Goal: Task Accomplishment & Management: Complete application form

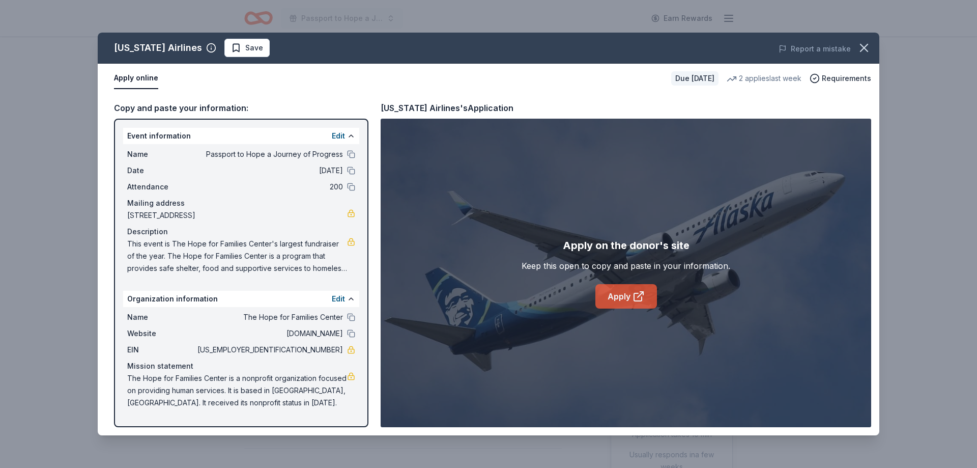
click at [612, 294] on link "Apply" at bounding box center [627, 296] width 62 height 24
click at [609, 301] on link "Apply" at bounding box center [627, 296] width 62 height 24
click at [857, 47] on icon "button" at bounding box center [864, 48] width 14 height 14
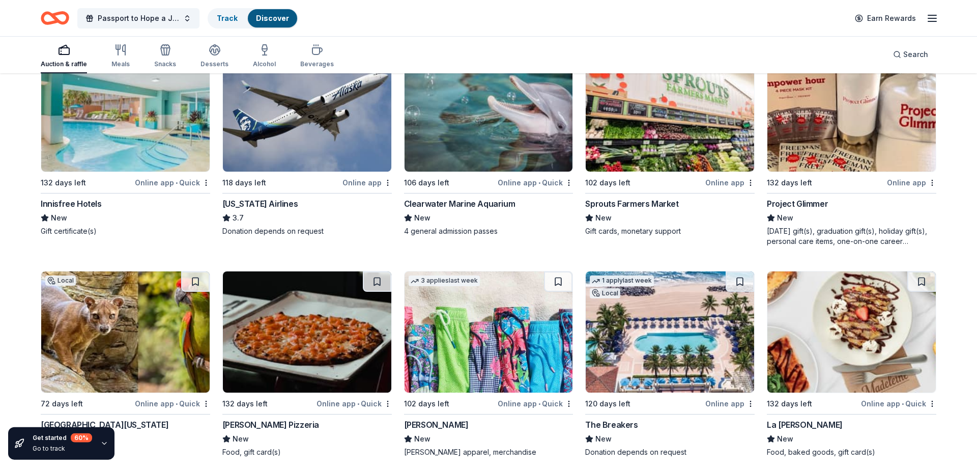
scroll to position [5824, 0]
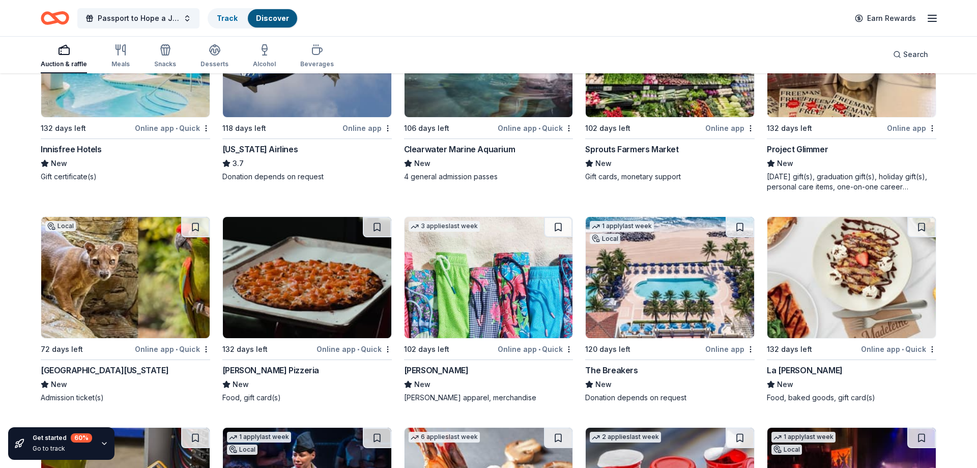
click at [620, 370] on div "The Breakers" at bounding box center [611, 370] width 52 height 12
click at [455, 373] on div "Vineyard Vines" at bounding box center [436, 370] width 65 height 12
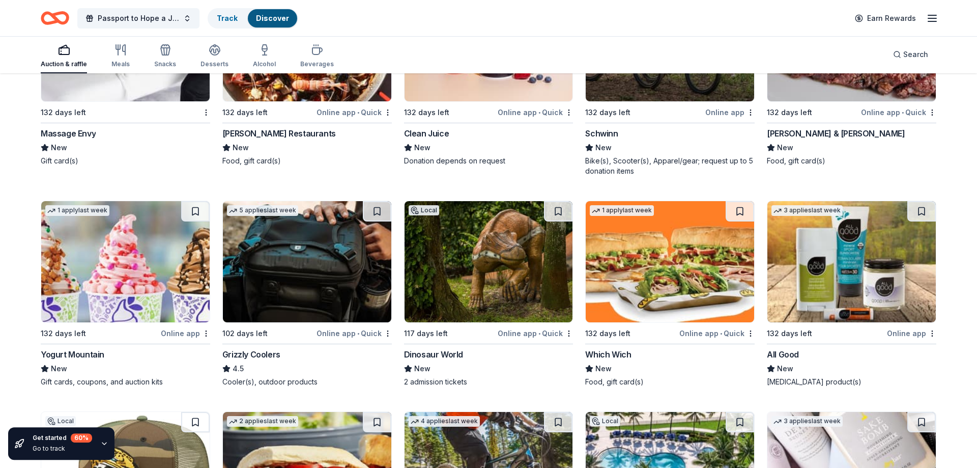
scroll to position [9505, 0]
click at [277, 339] on div "102 days left" at bounding box center [268, 332] width 92 height 13
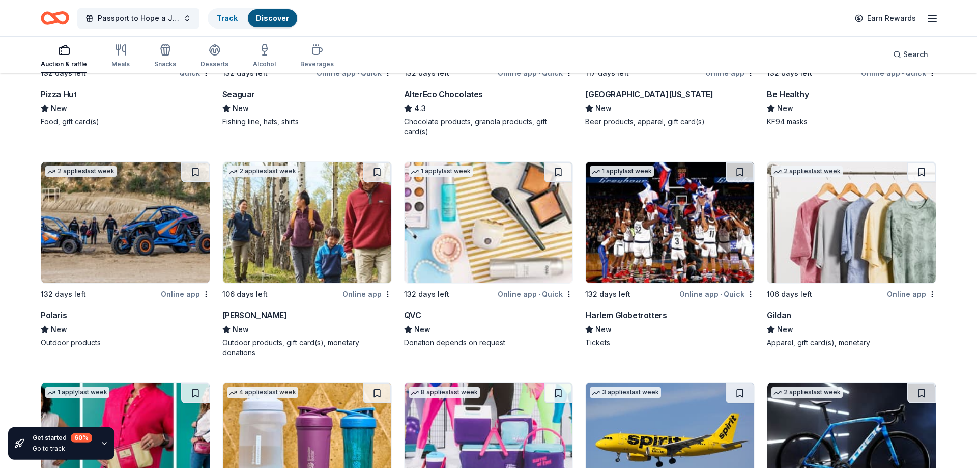
scroll to position [10647, 0]
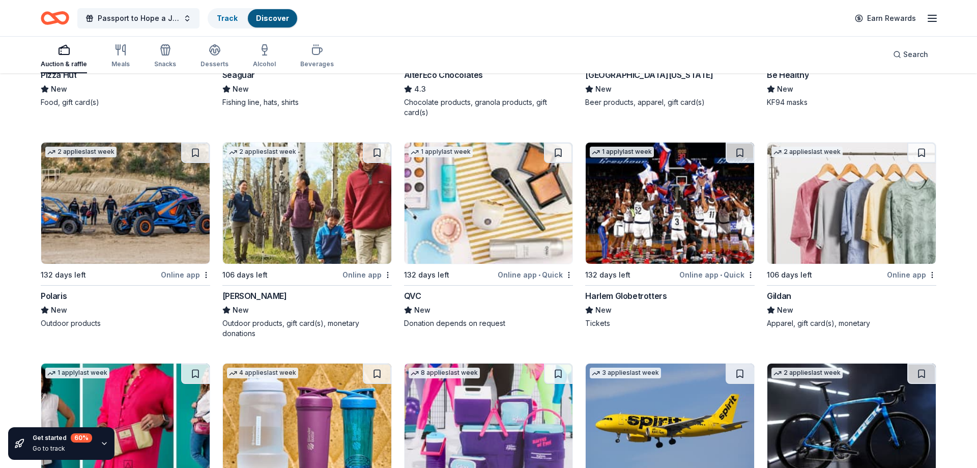
click at [251, 304] on div "New" at bounding box center [307, 310] width 170 height 12
click at [420, 311] on span "New" at bounding box center [422, 310] width 16 height 12
click at [668, 228] on img at bounding box center [670, 203] width 168 height 121
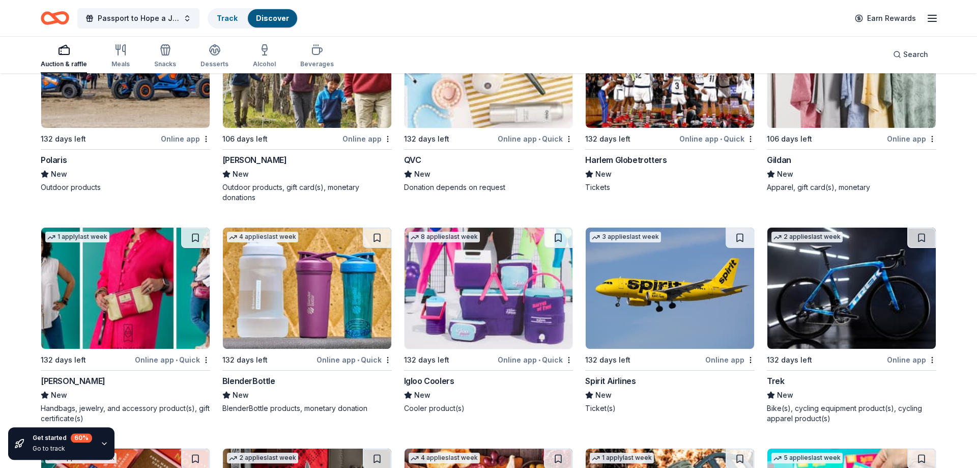
scroll to position [10855, 0]
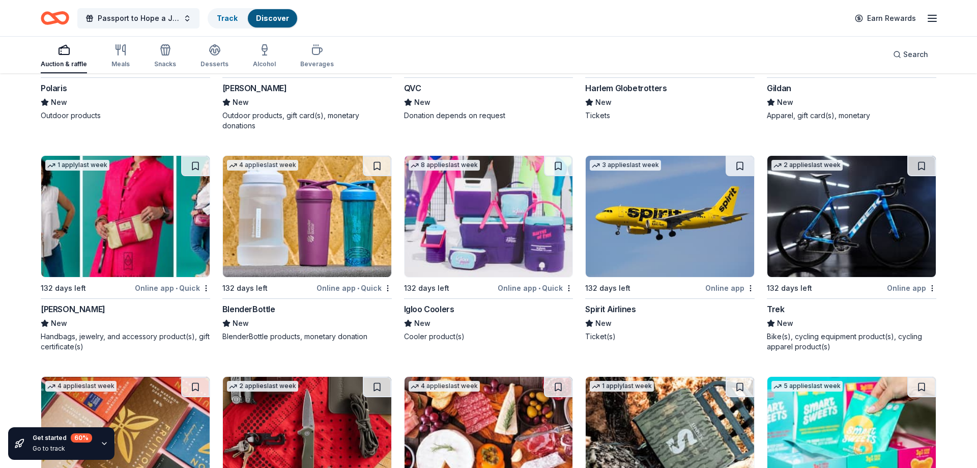
click at [450, 247] on img at bounding box center [489, 216] width 168 height 121
click at [404, 155] on link "8 applies last week 132 days left Online app • Quick Igloo Coolers New Cooler p…" at bounding box center [489, 248] width 170 height 186
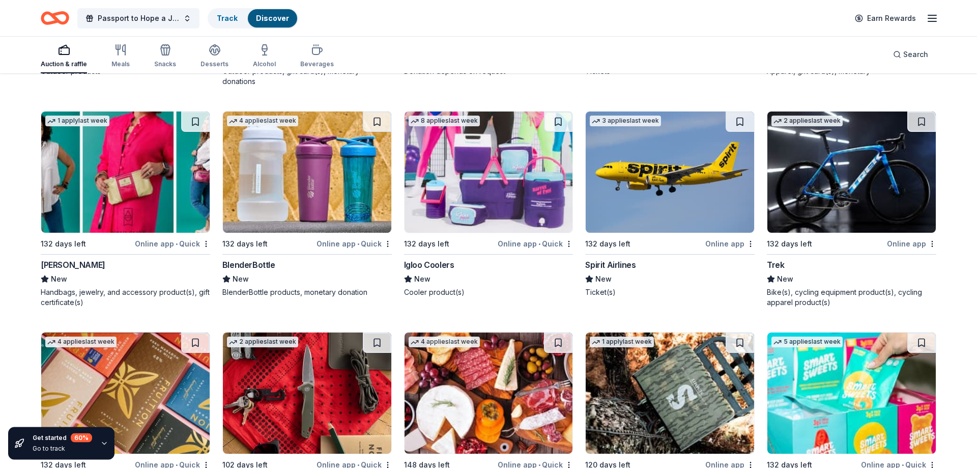
scroll to position [11041, 0]
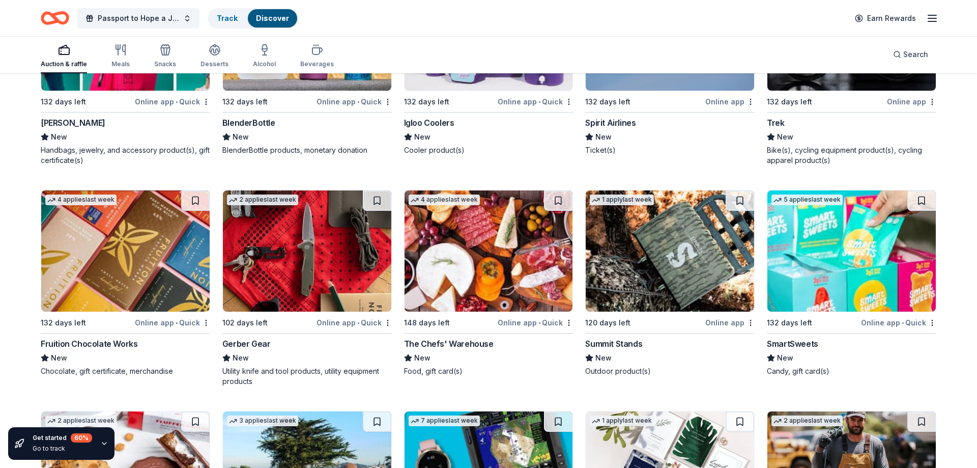
click at [75, 342] on div "Fruition Chocolate Works" at bounding box center [89, 344] width 97 height 12
click at [102, 346] on div "Fruition Chocolate Works" at bounding box center [89, 344] width 97 height 12
click at [434, 343] on div "The Chefs' Warehouse" at bounding box center [449, 344] width 90 height 12
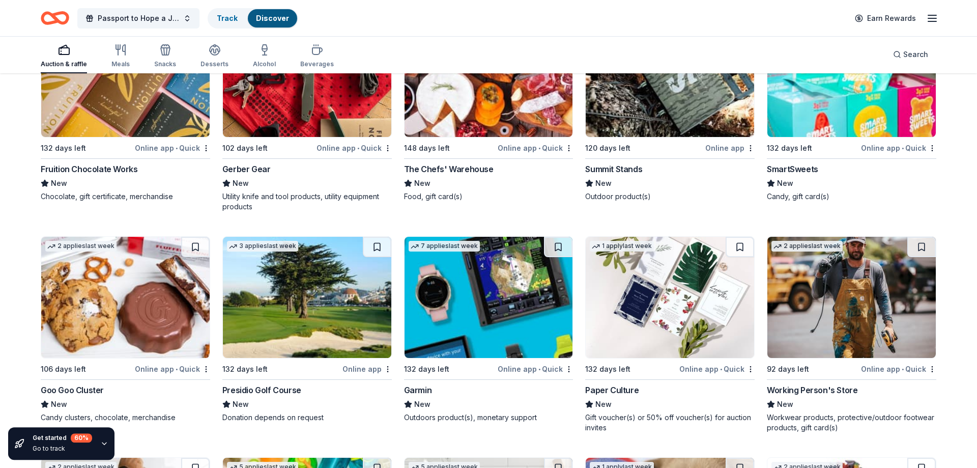
scroll to position [11249, 0]
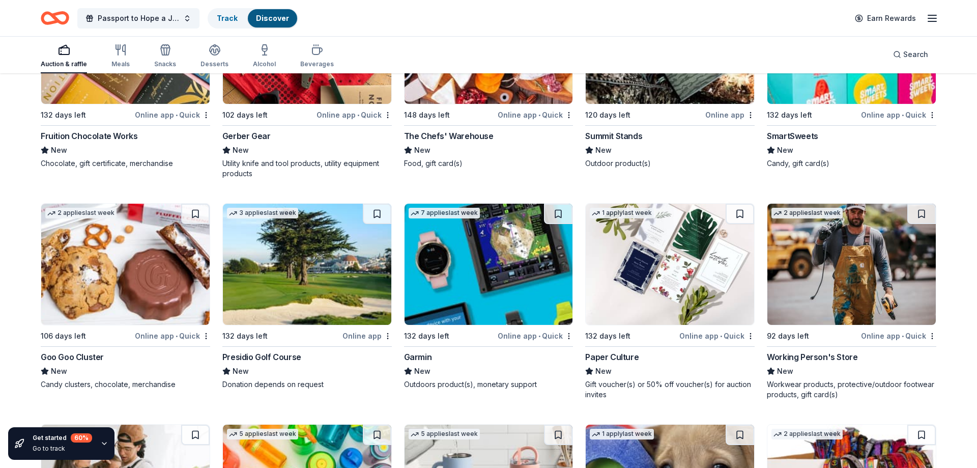
click at [265, 358] on div "Presidio Golf Course" at bounding box center [261, 357] width 79 height 12
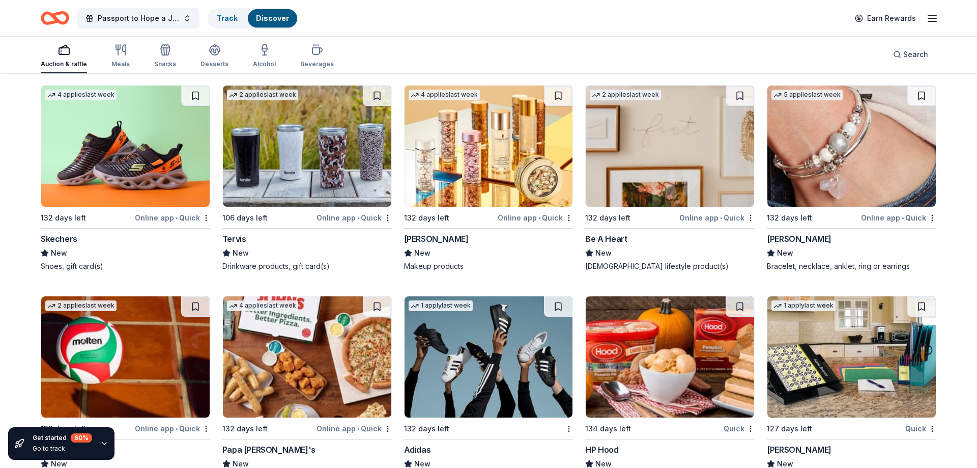
scroll to position [12443, 0]
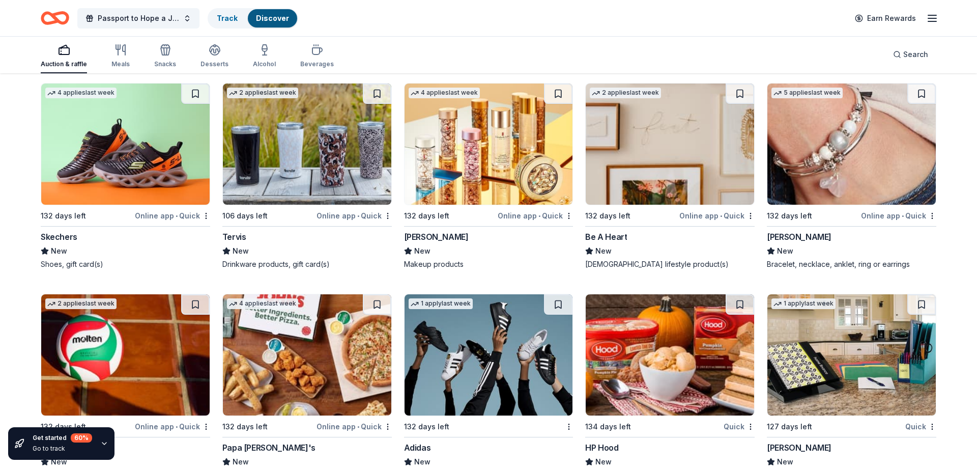
click at [812, 237] on div "Lizzy James" at bounding box center [799, 237] width 65 height 12
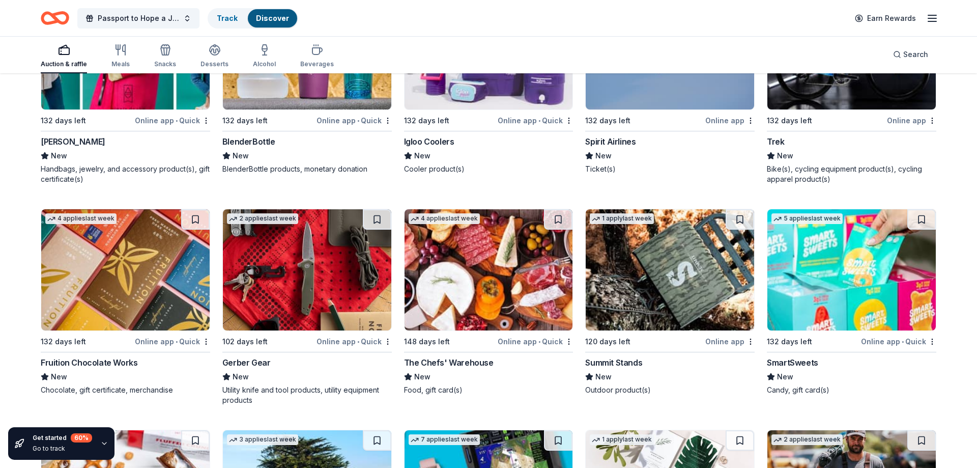
scroll to position [11022, 0]
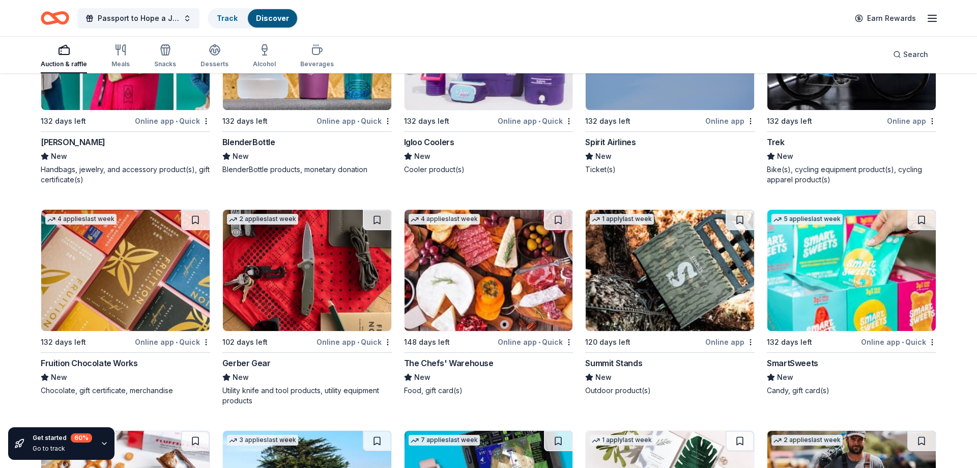
click at [461, 364] on div "The Chefs' Warehouse" at bounding box center [449, 363] width 90 height 12
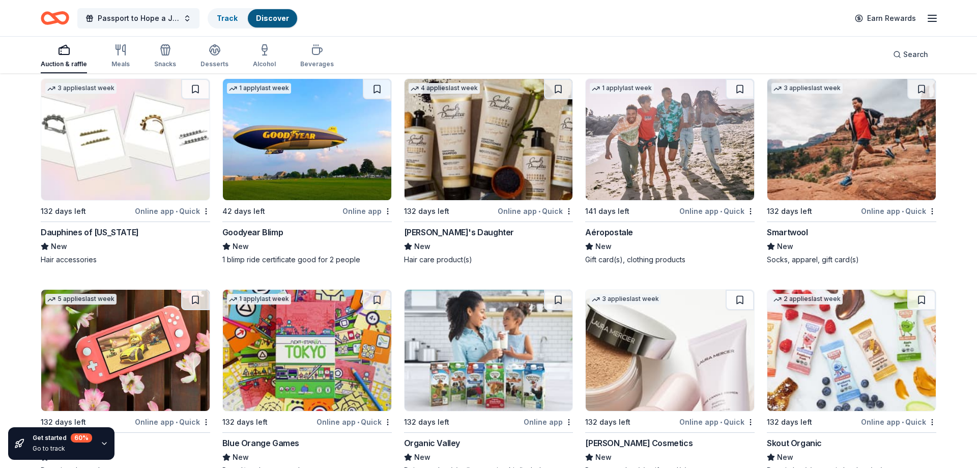
scroll to position [12060, 0]
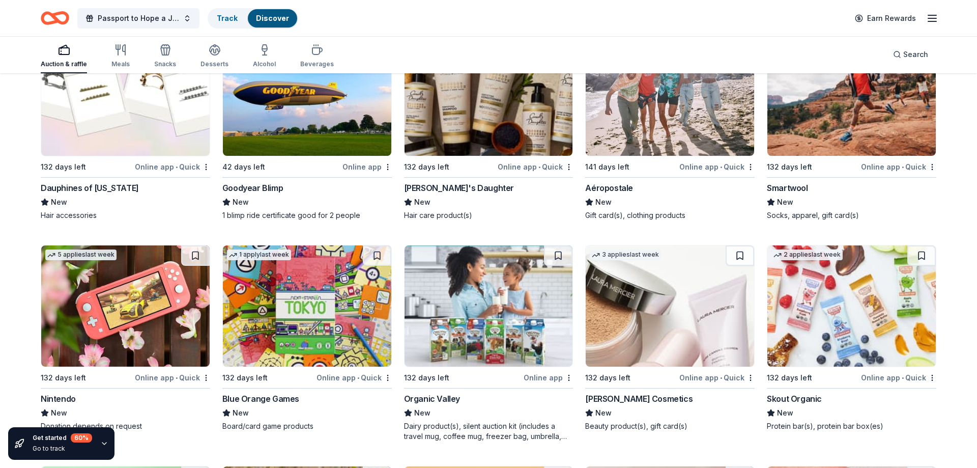
click at [258, 190] on div "Goodyear Blimp" at bounding box center [252, 188] width 61 height 12
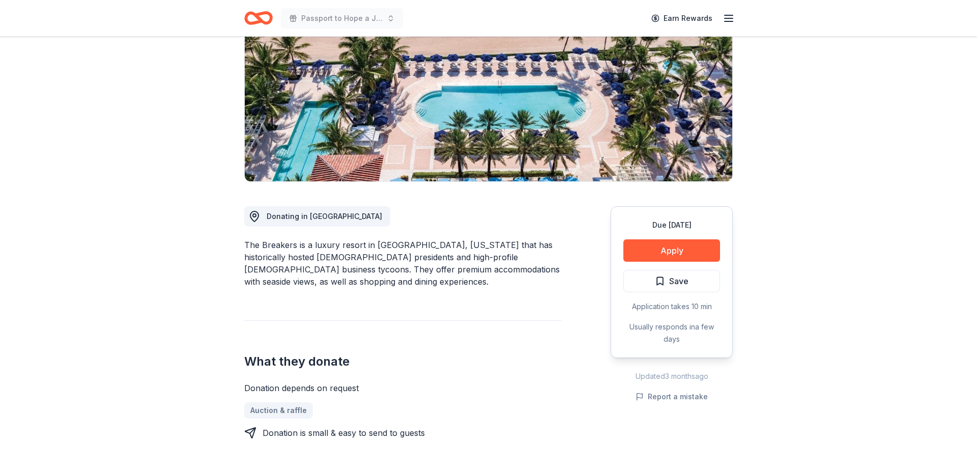
scroll to position [156, 0]
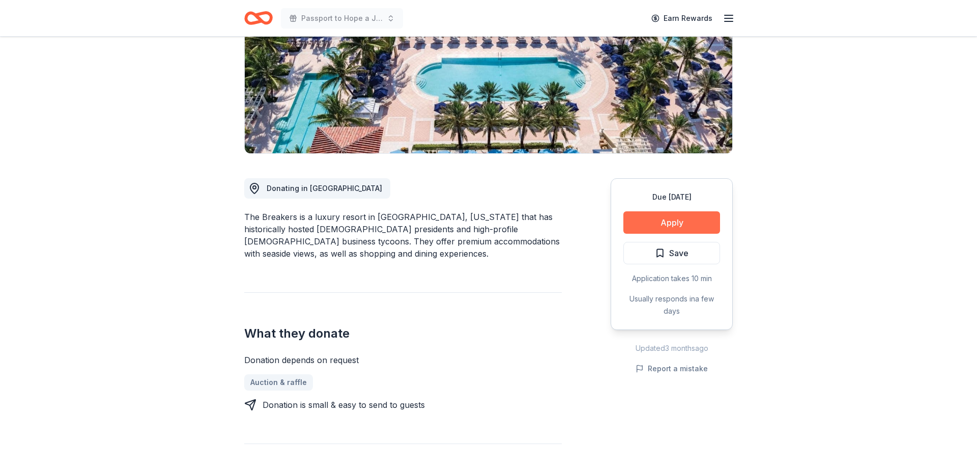
click at [672, 225] on button "Apply" at bounding box center [672, 222] width 97 height 22
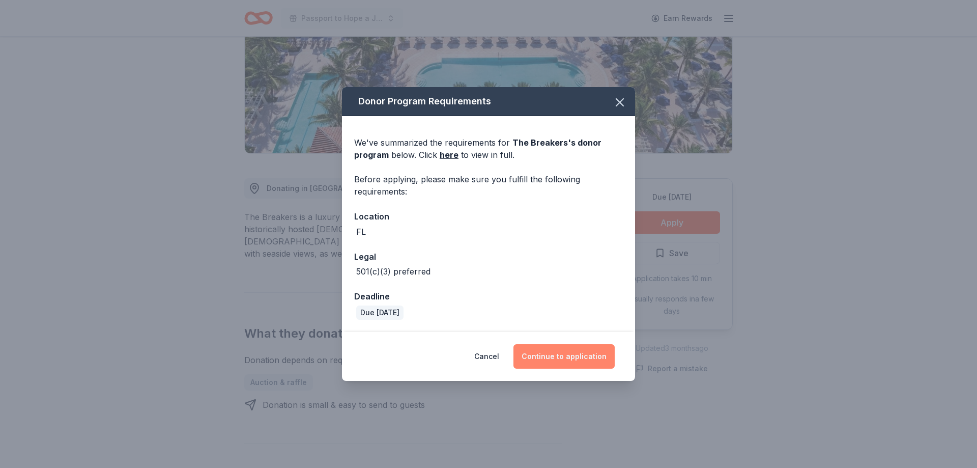
click at [567, 352] on button "Continue to application" at bounding box center [564, 356] width 101 height 24
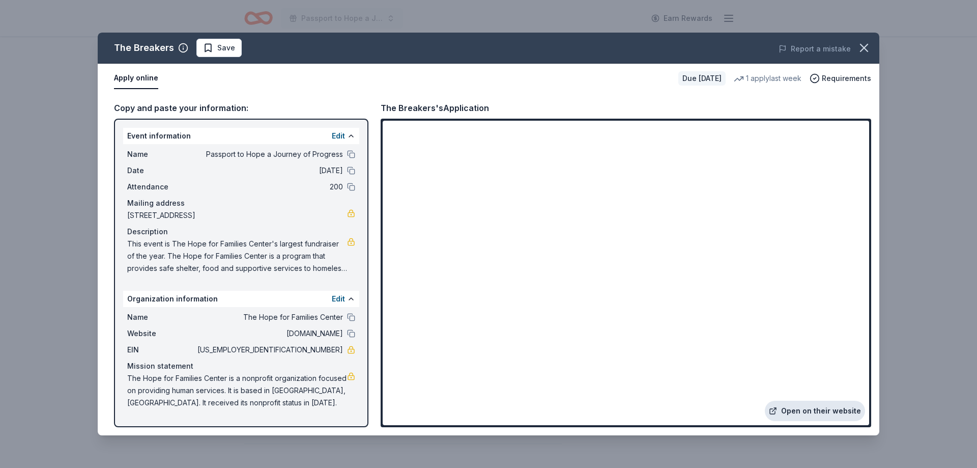
click at [812, 410] on link "Open on their website" at bounding box center [815, 411] width 100 height 20
click at [867, 50] on icon "button" at bounding box center [864, 47] width 7 height 7
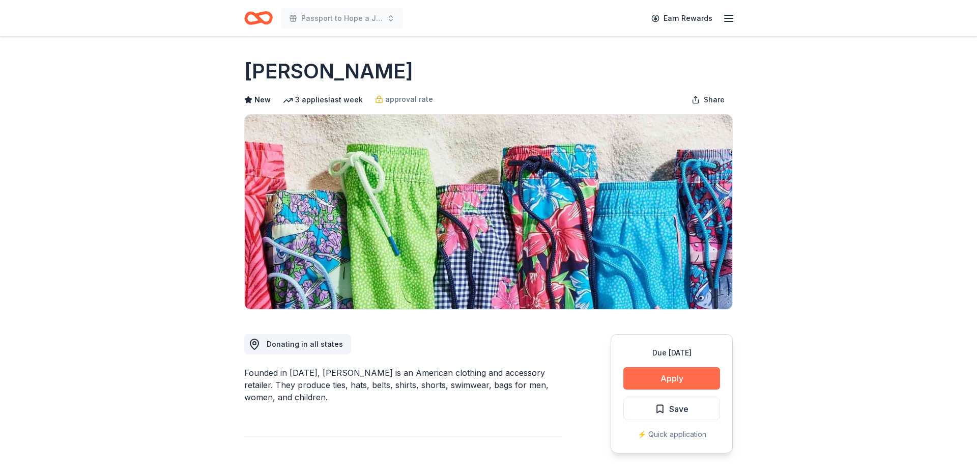
click at [688, 384] on button "Apply" at bounding box center [672, 378] width 97 height 22
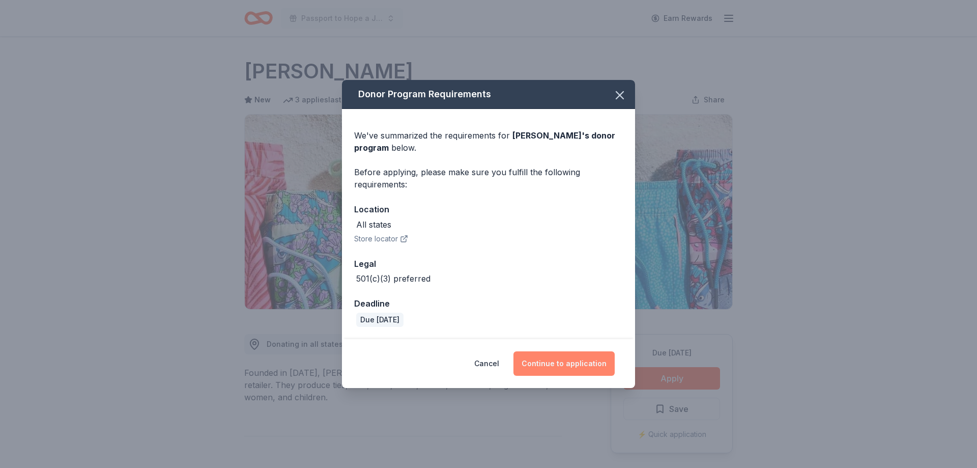
click at [566, 369] on button "Continue to application" at bounding box center [564, 363] width 101 height 24
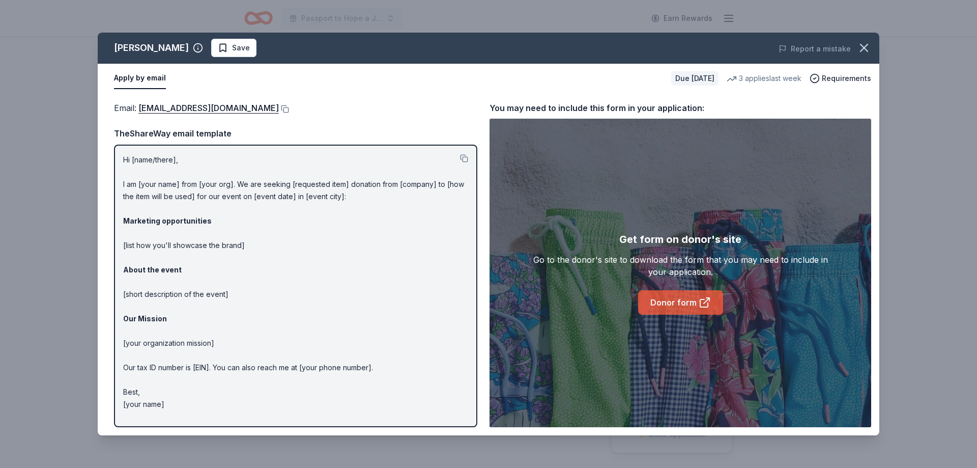
click at [671, 309] on link "Donor form" at bounding box center [680, 302] width 85 height 24
click at [867, 44] on icon "button" at bounding box center [864, 48] width 14 height 14
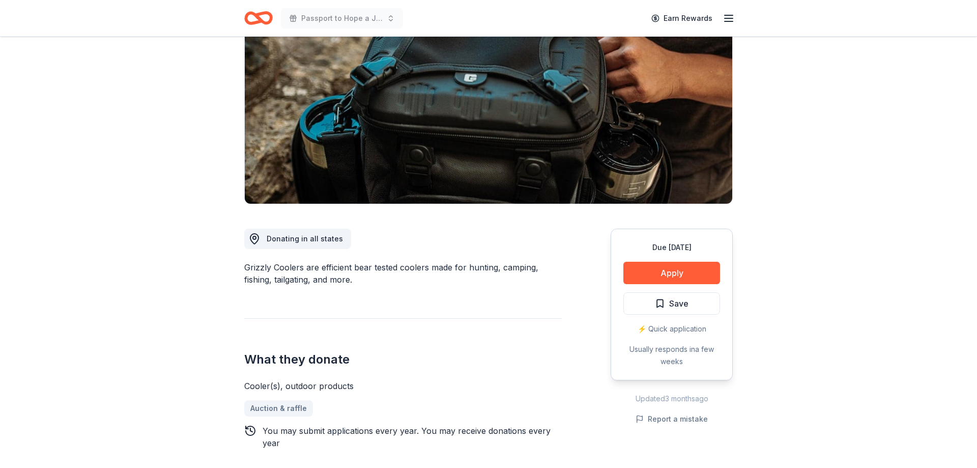
scroll to position [104, 0]
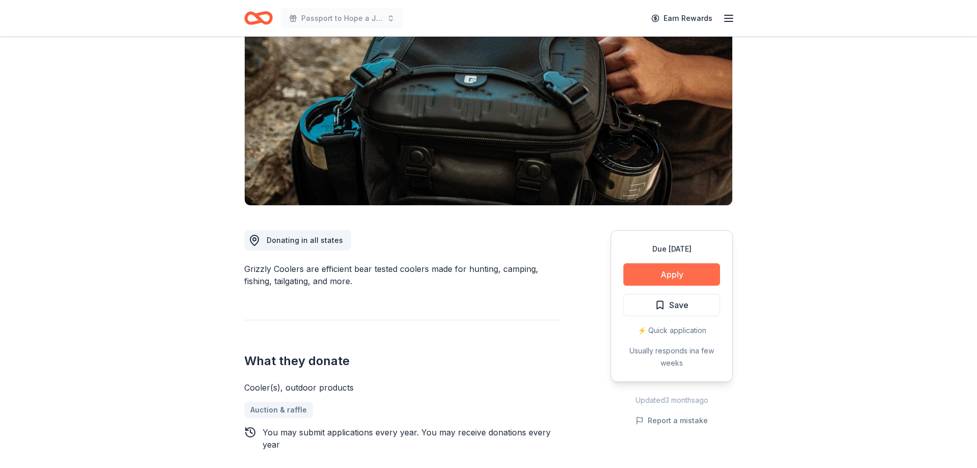
click at [673, 281] on button "Apply" at bounding box center [672, 274] width 97 height 22
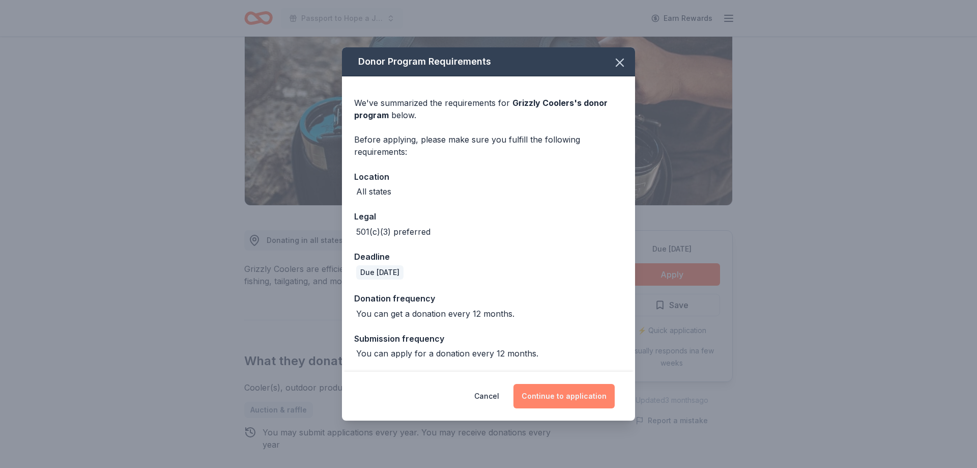
click at [600, 399] on button "Continue to application" at bounding box center [564, 396] width 101 height 24
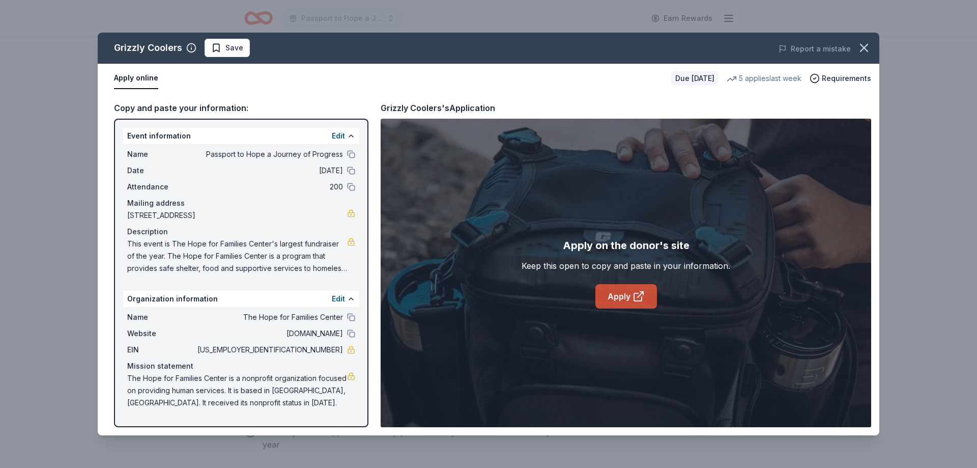
click at [629, 303] on link "Apply" at bounding box center [627, 296] width 62 height 24
click at [861, 45] on icon "button" at bounding box center [864, 48] width 14 height 14
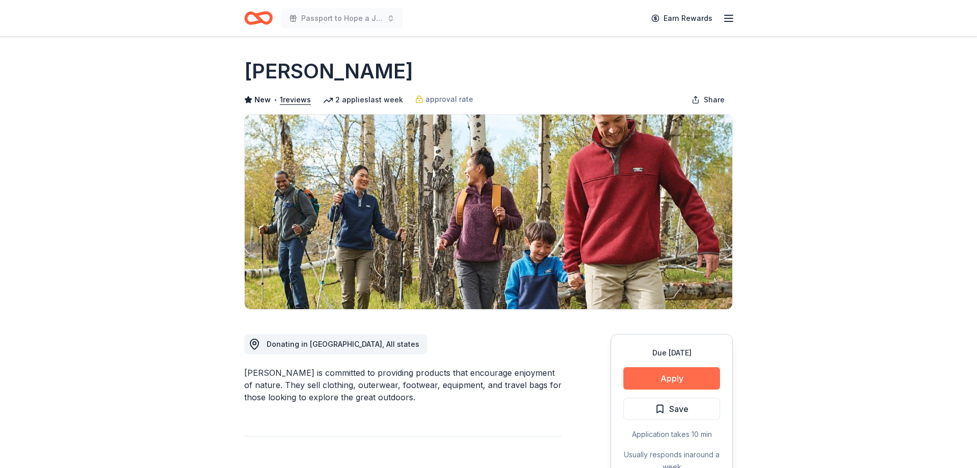
click at [644, 377] on button "Apply" at bounding box center [672, 378] width 97 height 22
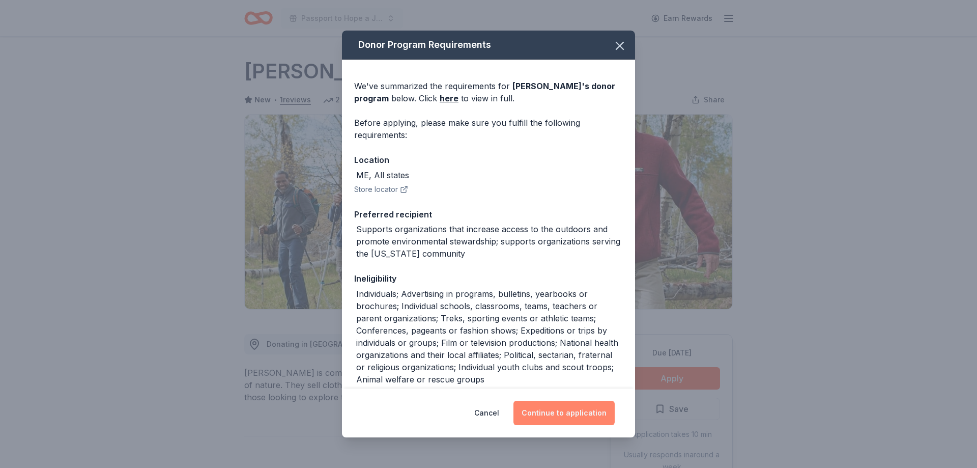
click at [570, 418] on button "Continue to application" at bounding box center [564, 413] width 101 height 24
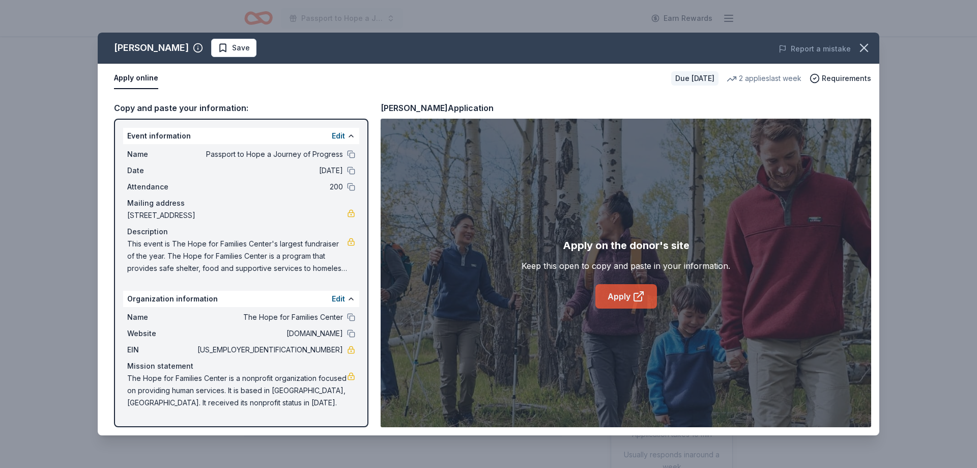
click at [622, 302] on link "Apply" at bounding box center [627, 296] width 62 height 24
click at [867, 50] on icon "button" at bounding box center [864, 47] width 7 height 7
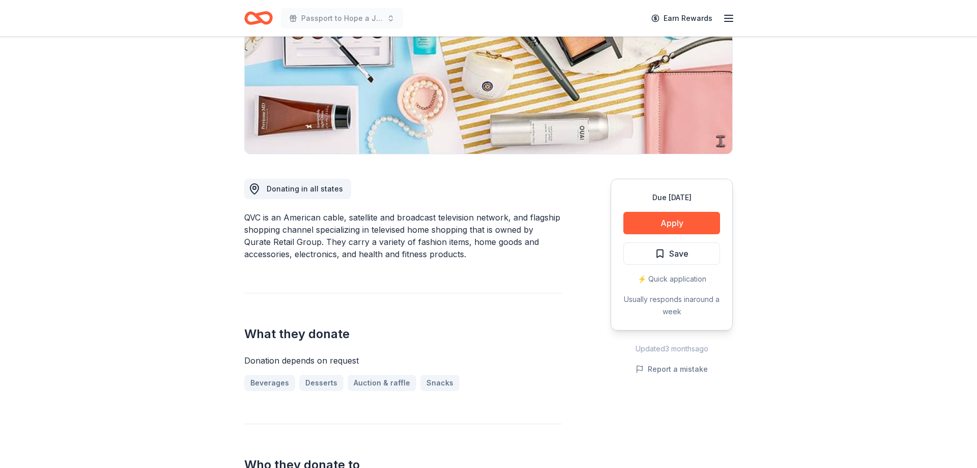
scroll to position [156, 0]
click at [658, 229] on button "Apply" at bounding box center [672, 222] width 97 height 22
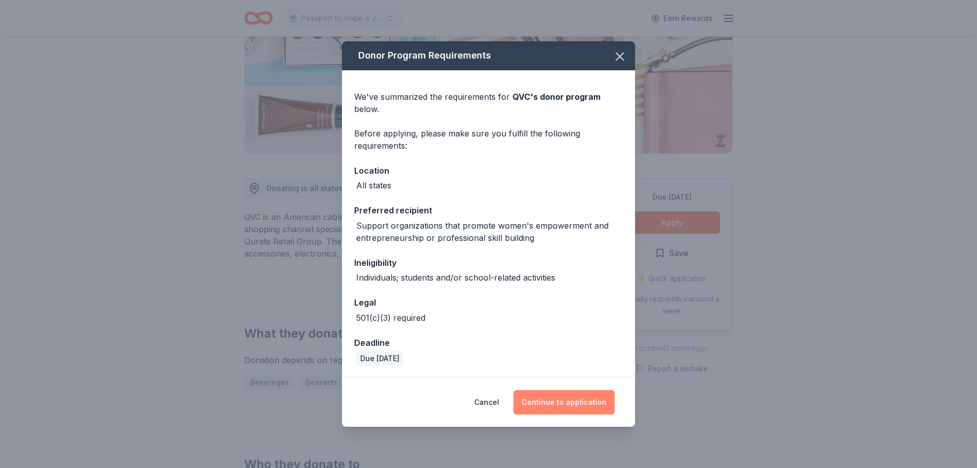
click at [563, 410] on button "Continue to application" at bounding box center [564, 402] width 101 height 24
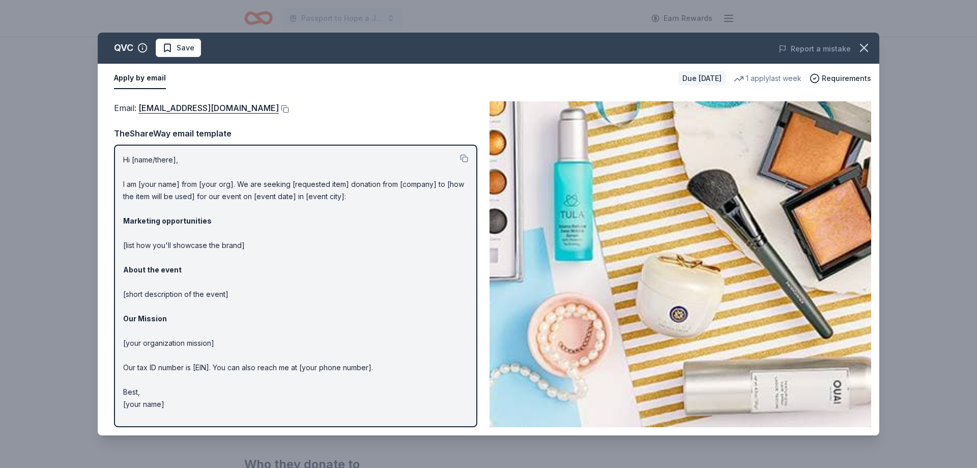
click at [169, 162] on p "Hi [name/there], I am [your name] from [your org]. We are seeking [requested it…" at bounding box center [295, 282] width 345 height 257
click at [153, 158] on p "Hi [name/there], I am [your name] from [your org]. We are seeking [requested it…" at bounding box center [295, 282] width 345 height 257
click at [126, 162] on p "Hi [name/there], I am [your name] from [your org]. We are seeking [requested it…" at bounding box center [295, 282] width 345 height 257
drag, startPoint x: 123, startPoint y: 161, endPoint x: 204, endPoint y: 369, distance: 222.4
click at [228, 355] on div "Hi [name/there], I am [your name] from [your org]. We are seeking [requested it…" at bounding box center [295, 286] width 363 height 283
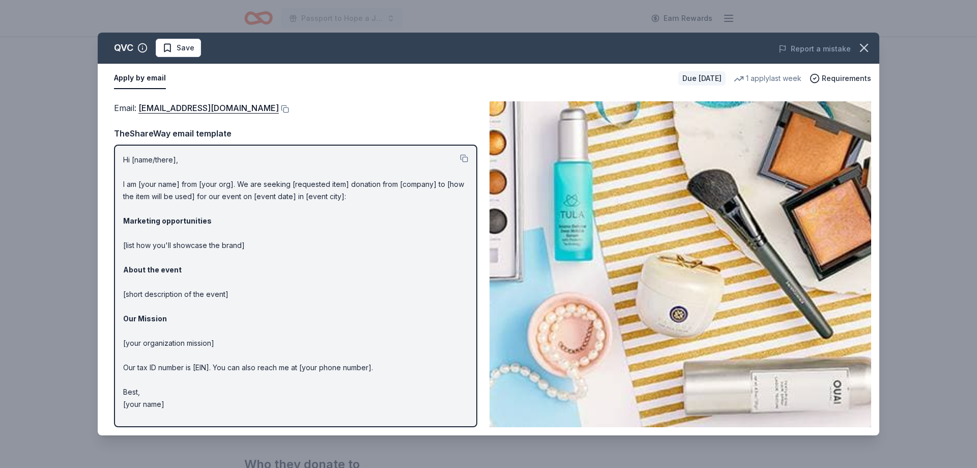
click at [168, 403] on p "Hi [name/there], I am [your name] from [your org]. We are seeking [requested it…" at bounding box center [295, 282] width 345 height 257
drag, startPoint x: 187, startPoint y: 407, endPoint x: 151, endPoint y: 187, distance: 222.3
click at [151, 187] on p "Hi [name/there], I am [your name] from [your org]. We are seeking [requested it…" at bounding box center [295, 282] width 345 height 257
click at [126, 163] on p "Hi [name/there], I am [your name] from [your org]. We are seeking [requested it…" at bounding box center [295, 282] width 345 height 257
click at [465, 157] on button at bounding box center [464, 158] width 8 height 8
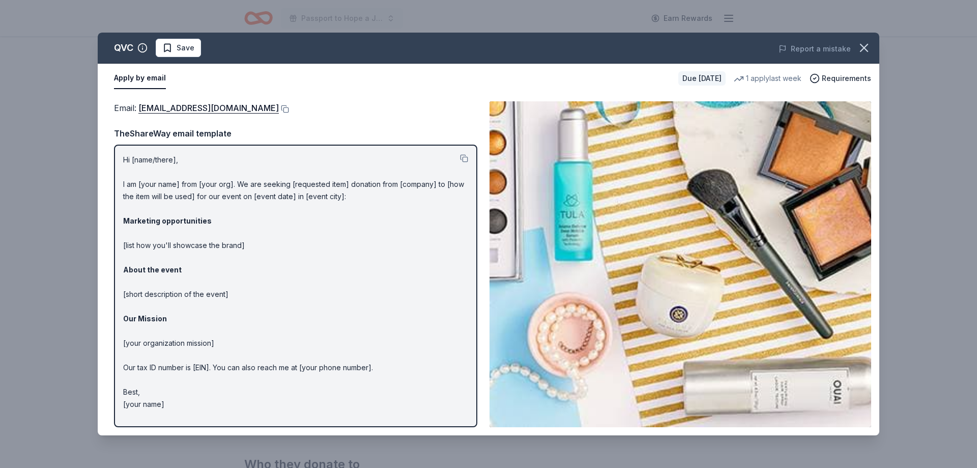
click at [292, 102] on div "Email : QRGGiving@qurateretail.com" at bounding box center [295, 107] width 363 height 13
drag, startPoint x: 137, startPoint y: 102, endPoint x: 156, endPoint y: 110, distance: 20.5
click at [156, 110] on div "Email : QRGGiving@qurateretail.com" at bounding box center [295, 107] width 363 height 13
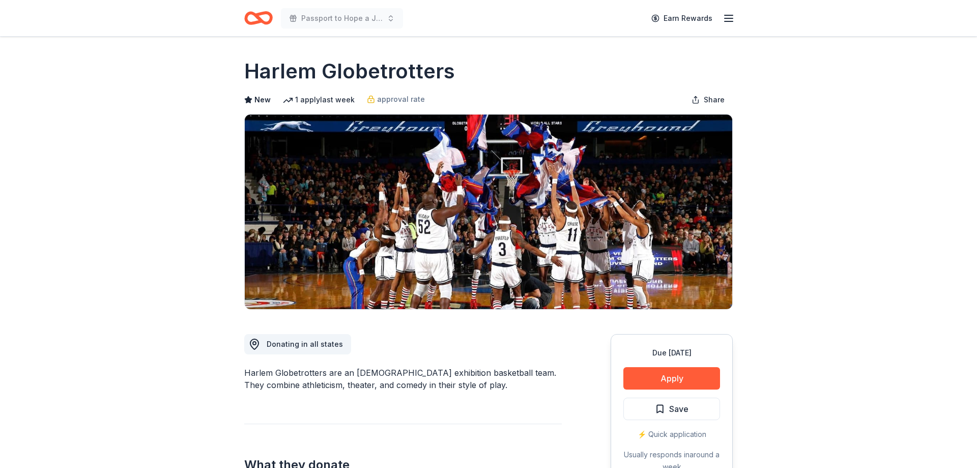
scroll to position [104, 0]
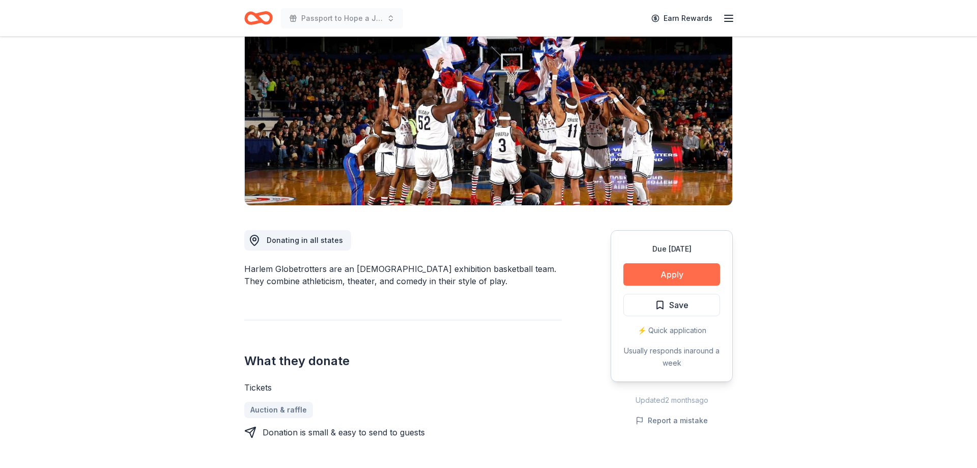
click at [693, 276] on button "Apply" at bounding box center [672, 274] width 97 height 22
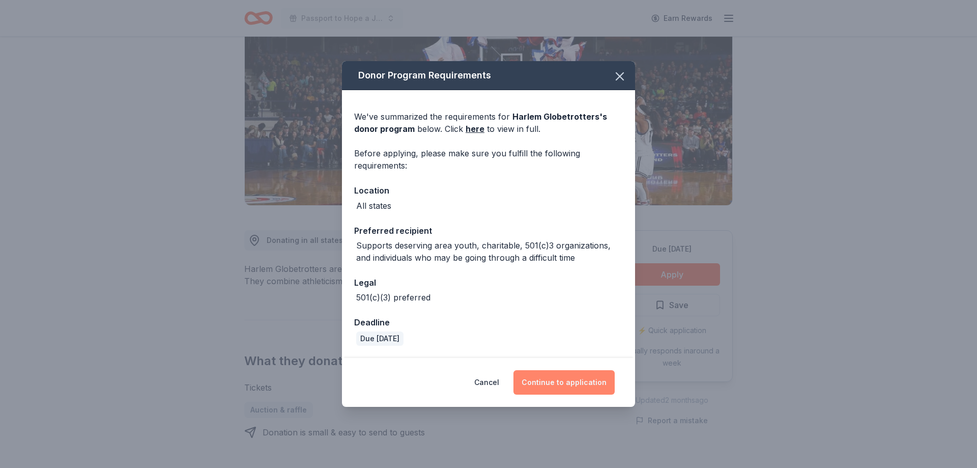
click at [563, 384] on button "Continue to application" at bounding box center [564, 382] width 101 height 24
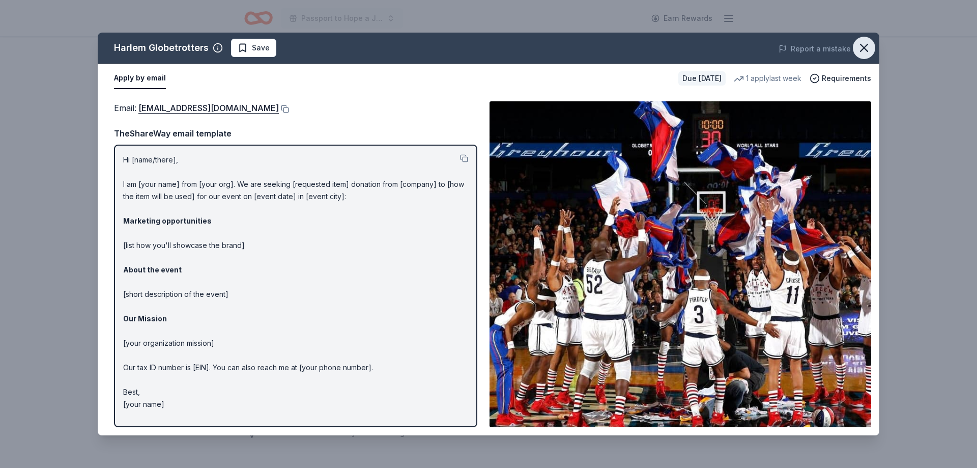
click at [862, 47] on icon "button" at bounding box center [864, 48] width 14 height 14
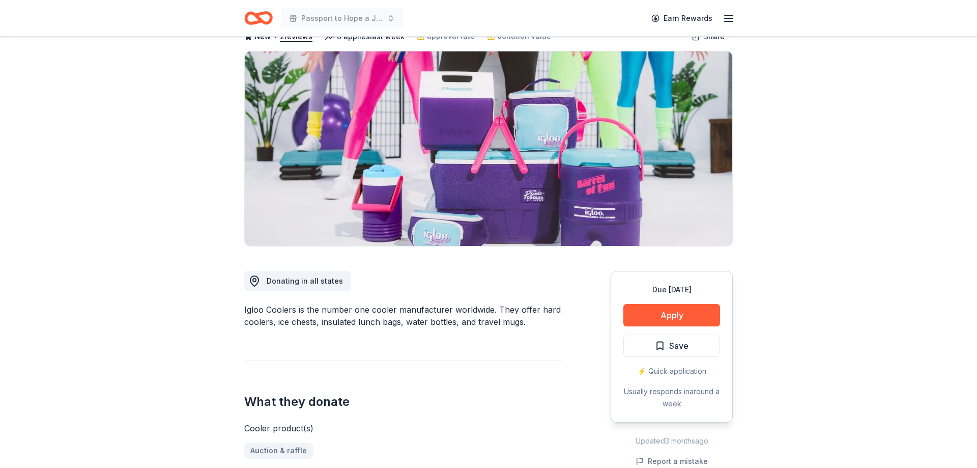
scroll to position [104, 0]
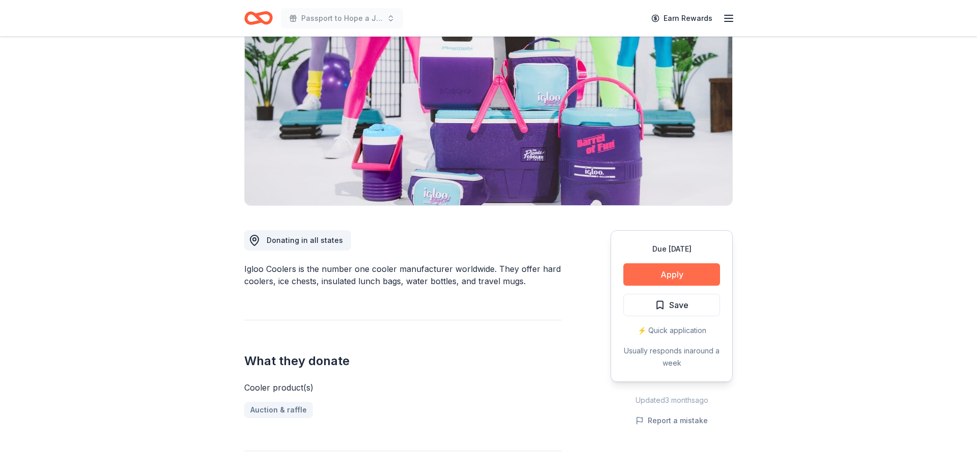
click at [650, 274] on button "Apply" at bounding box center [672, 274] width 97 height 22
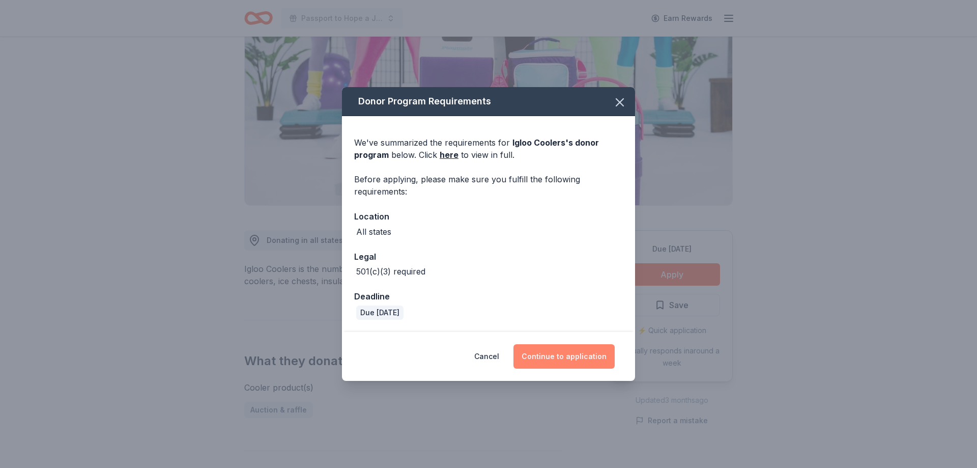
click at [547, 355] on button "Continue to application" at bounding box center [564, 356] width 101 height 24
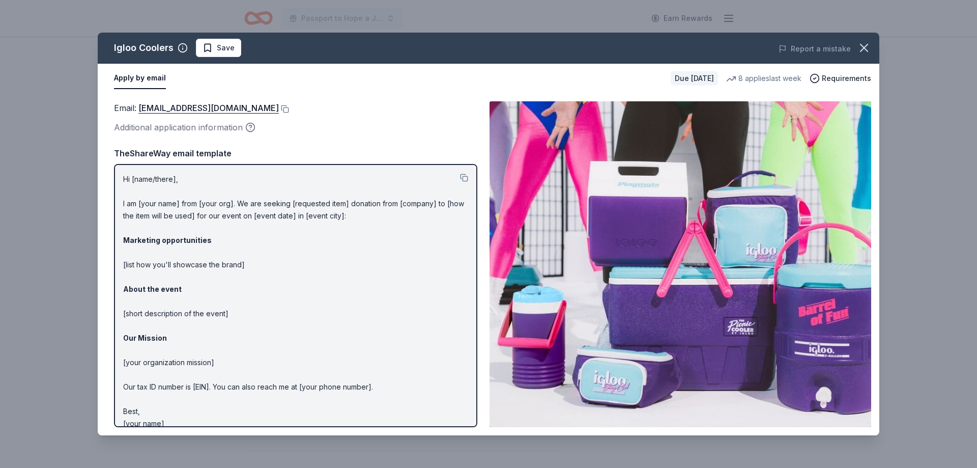
scroll to position [12, 0]
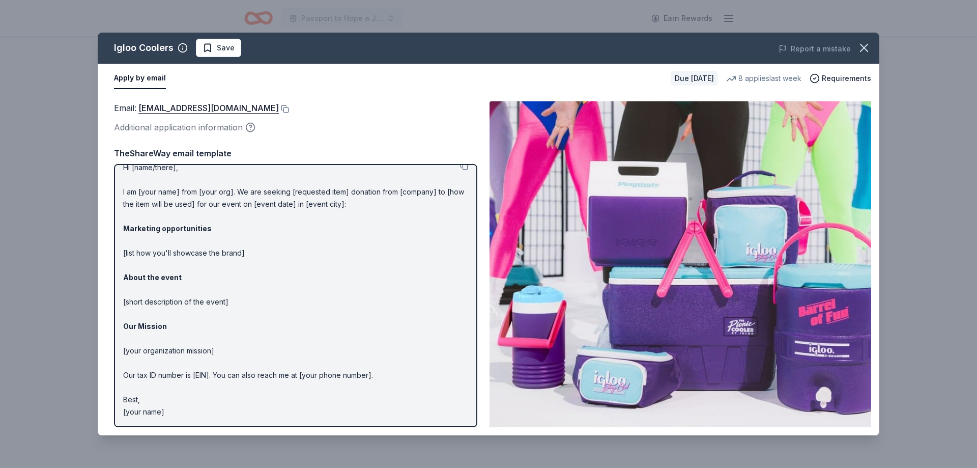
drag, startPoint x: 178, startPoint y: 411, endPoint x: 132, endPoint y: 204, distance: 212.6
click at [132, 204] on p "Hi [name/there], I am [your name] from [your org]. We are seeking [requested it…" at bounding box center [295, 289] width 345 height 257
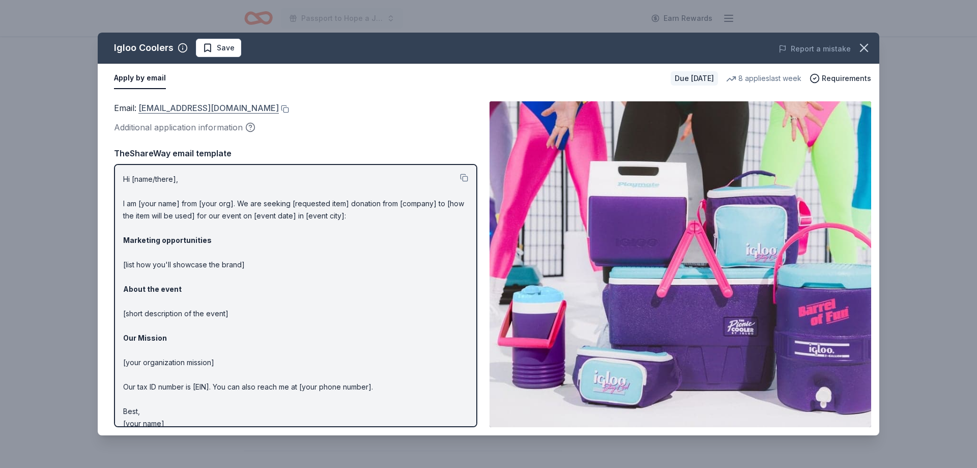
drag, startPoint x: 249, startPoint y: 109, endPoint x: 156, endPoint y: 107, distance: 93.2
click at [156, 107] on div "Email : [EMAIL_ADDRESS][DOMAIN_NAME]" at bounding box center [295, 107] width 363 height 13
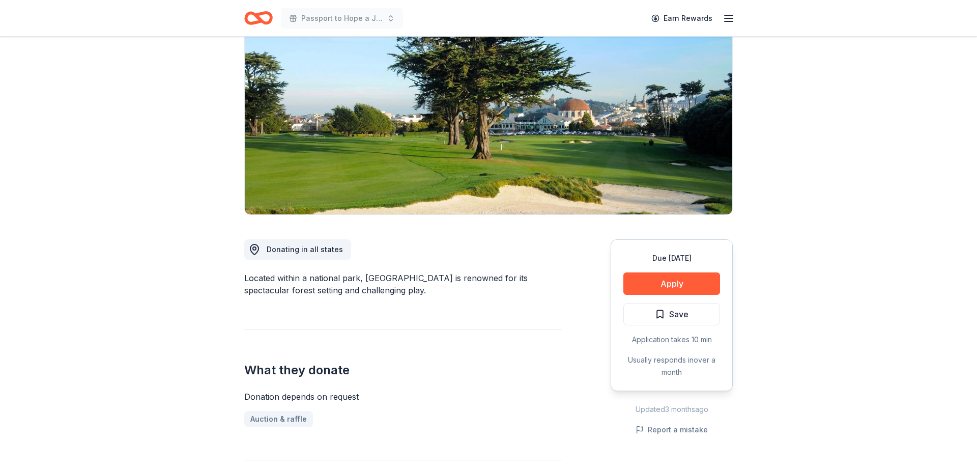
scroll to position [104, 0]
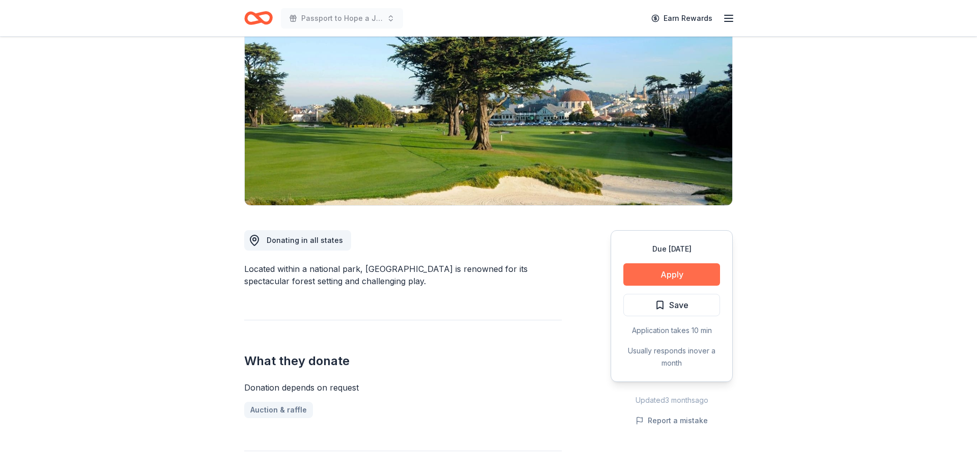
click at [677, 276] on button "Apply" at bounding box center [672, 274] width 97 height 22
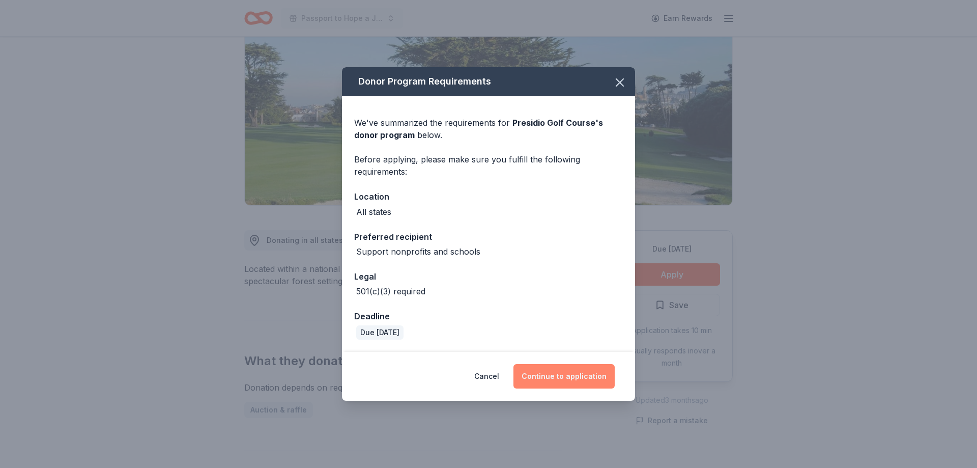
click at [566, 381] on button "Continue to application" at bounding box center [564, 376] width 101 height 24
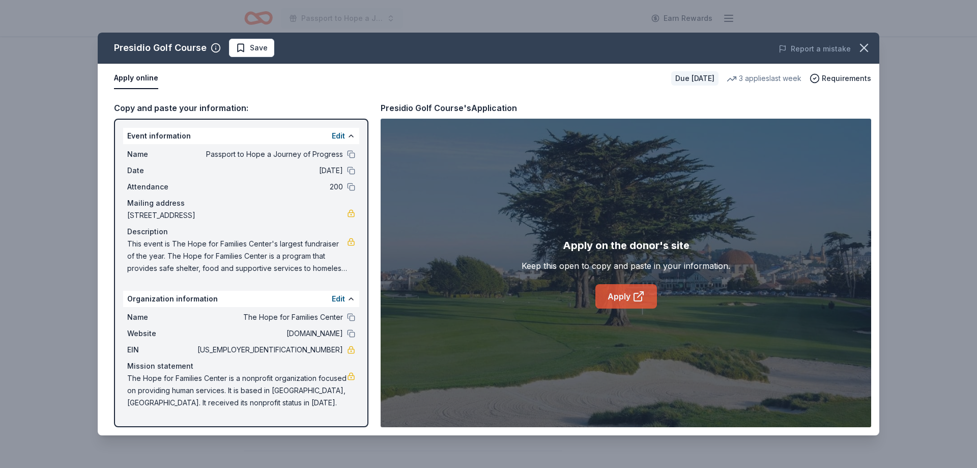
click at [630, 294] on link "Apply" at bounding box center [627, 296] width 62 height 24
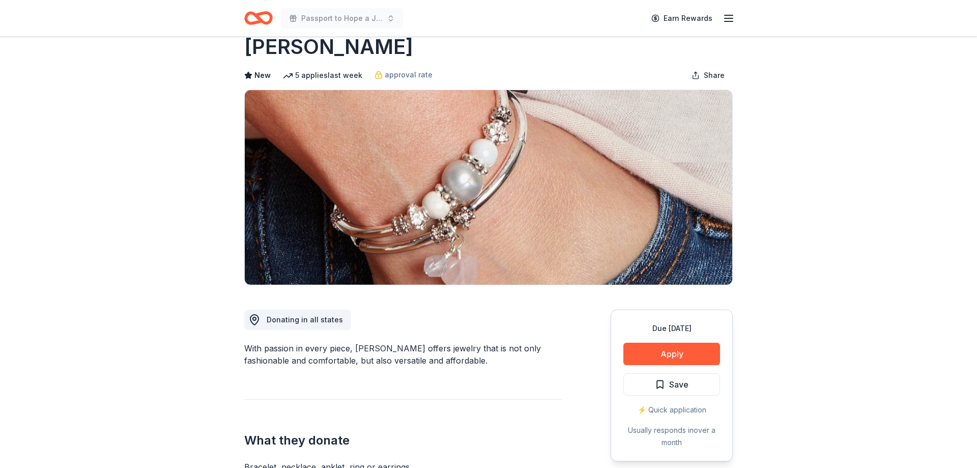
scroll to position [104, 0]
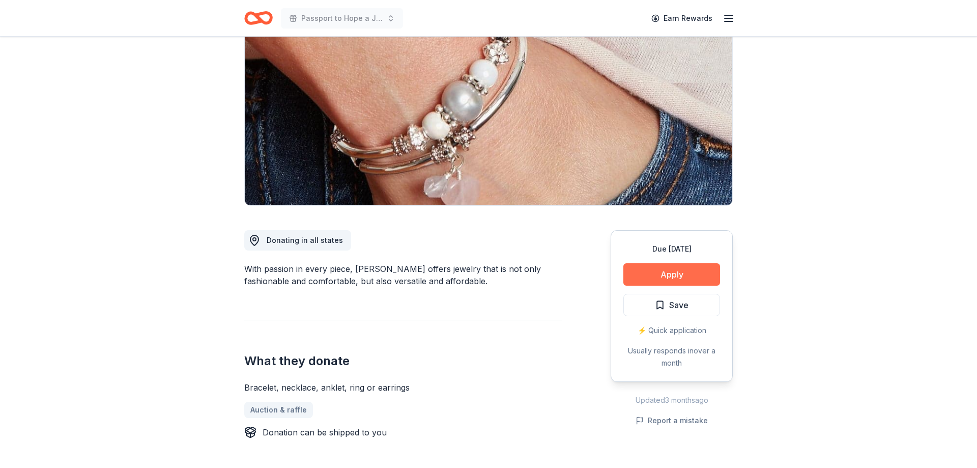
click at [668, 275] on button "Apply" at bounding box center [672, 274] width 97 height 22
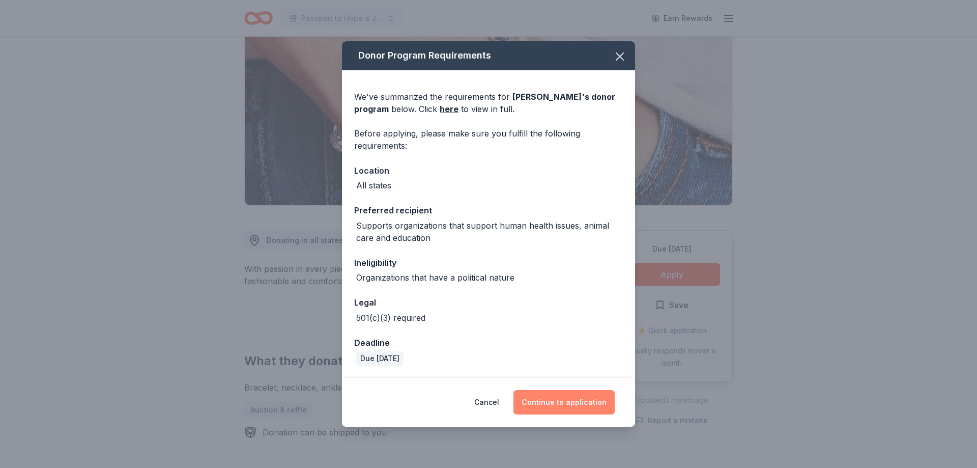
click at [567, 402] on button "Continue to application" at bounding box center [564, 402] width 101 height 24
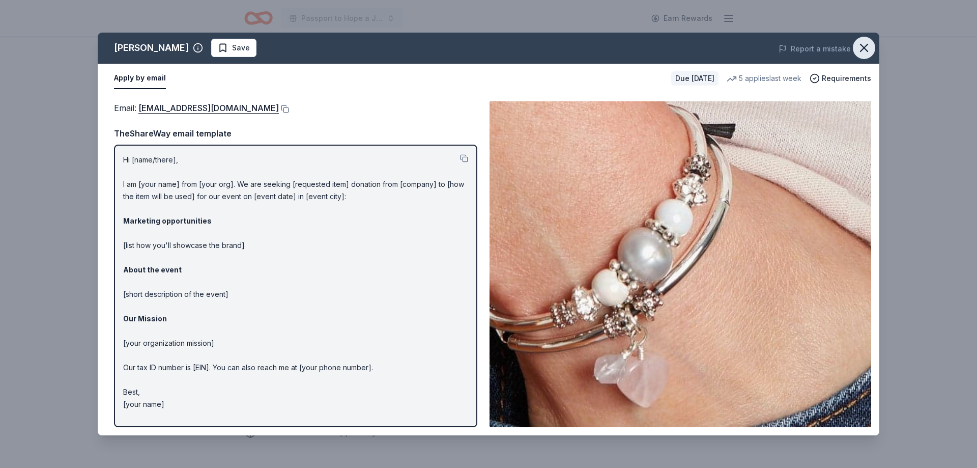
click at [859, 47] on icon "button" at bounding box center [864, 48] width 14 height 14
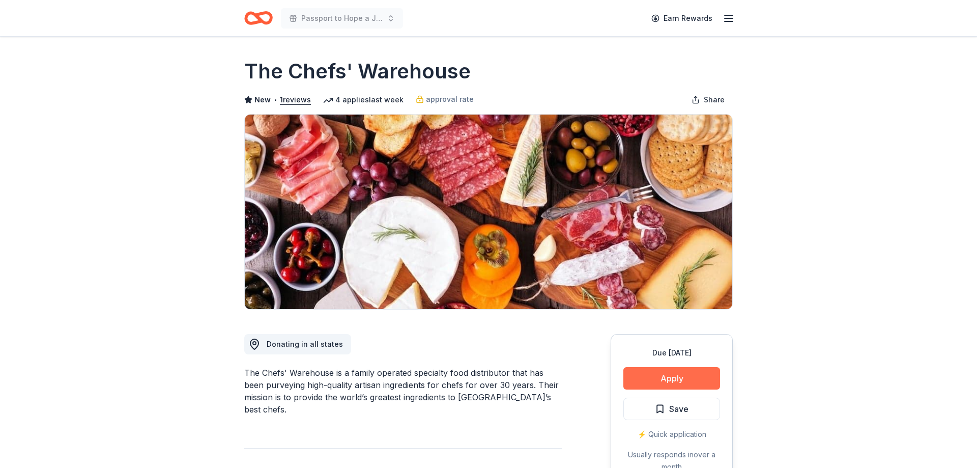
click at [676, 385] on button "Apply" at bounding box center [672, 378] width 97 height 22
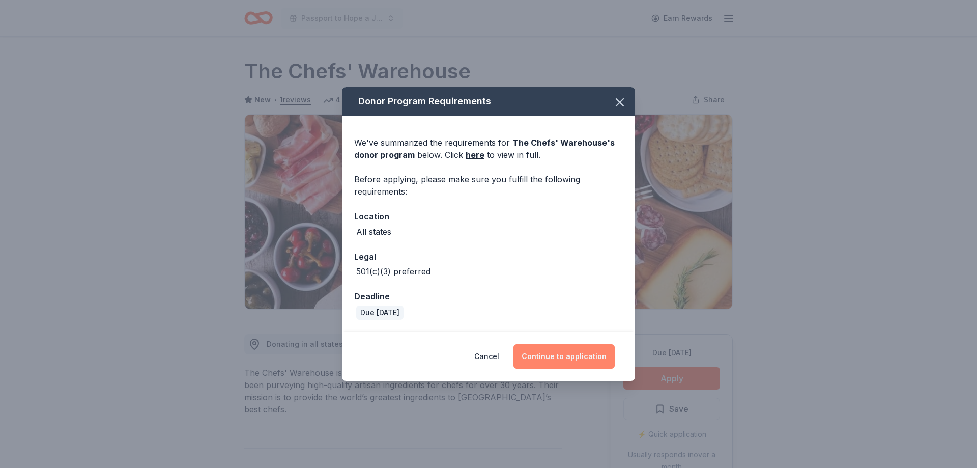
click at [565, 350] on button "Continue to application" at bounding box center [564, 356] width 101 height 24
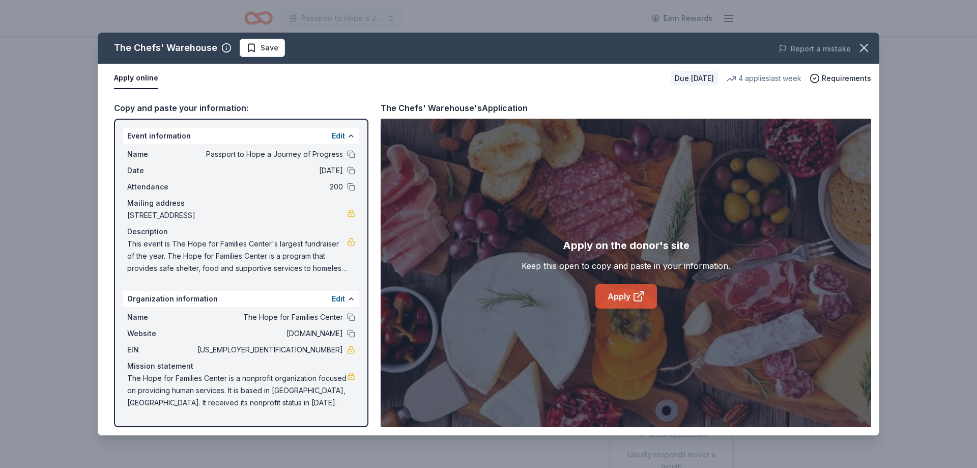
click at [631, 303] on link "Apply" at bounding box center [627, 296] width 62 height 24
click at [620, 296] on link "Apply" at bounding box center [627, 296] width 62 height 24
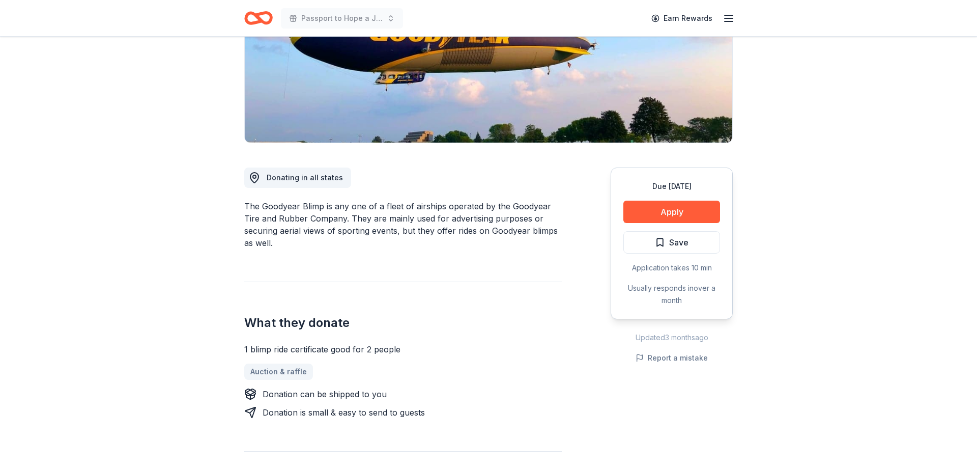
scroll to position [156, 0]
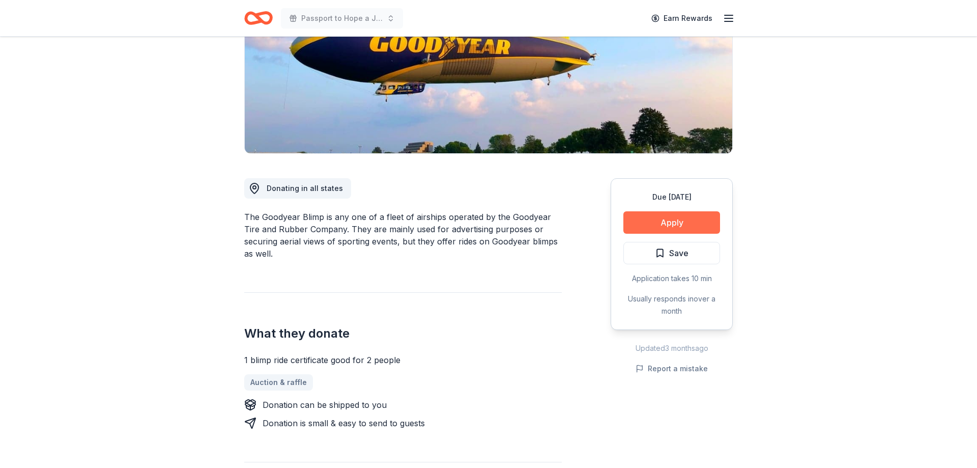
click at [702, 220] on button "Apply" at bounding box center [672, 222] width 97 height 22
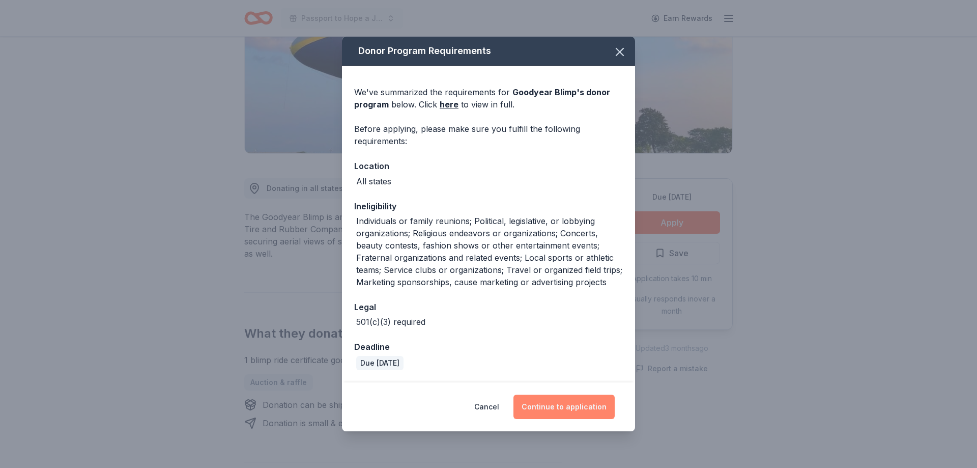
click at [564, 413] on button "Continue to application" at bounding box center [564, 407] width 101 height 24
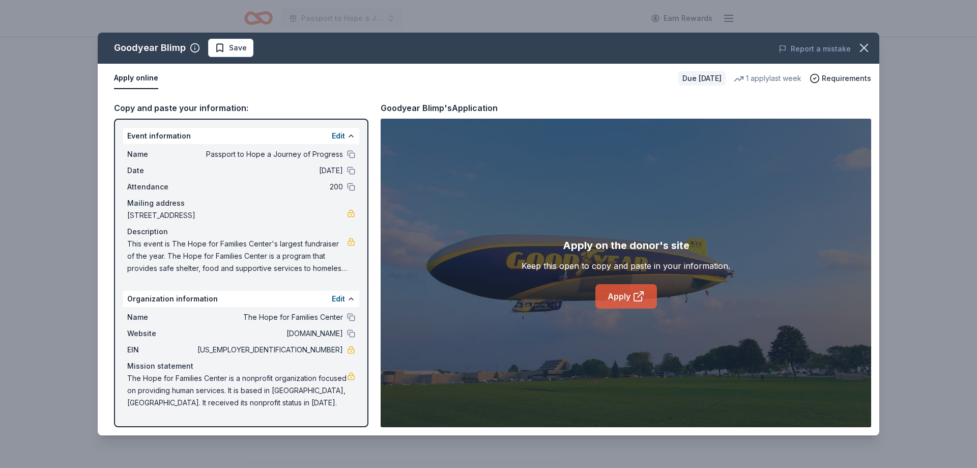
click at [631, 296] on link "Apply" at bounding box center [627, 296] width 62 height 24
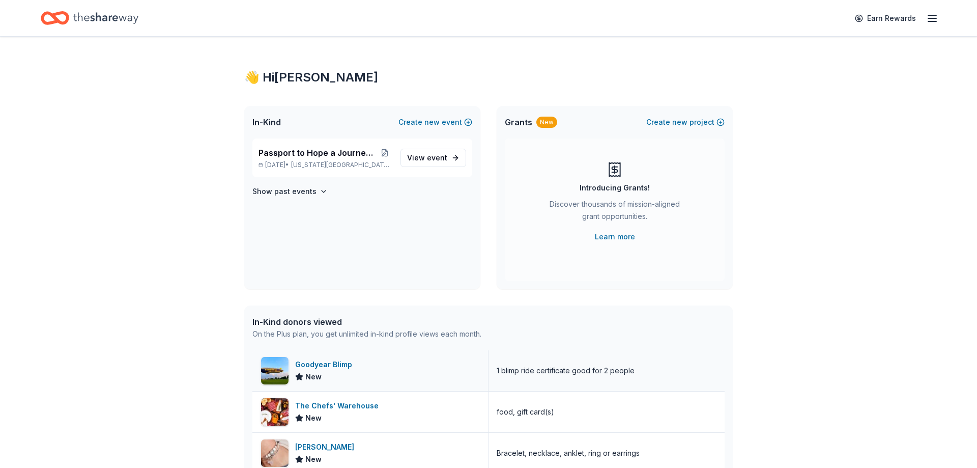
click at [326, 369] on div "Goodyear Blimp" at bounding box center [325, 364] width 61 height 12
click at [303, 155] on span "Passport to Hope a Journey of Progress" at bounding box center [318, 153] width 119 height 12
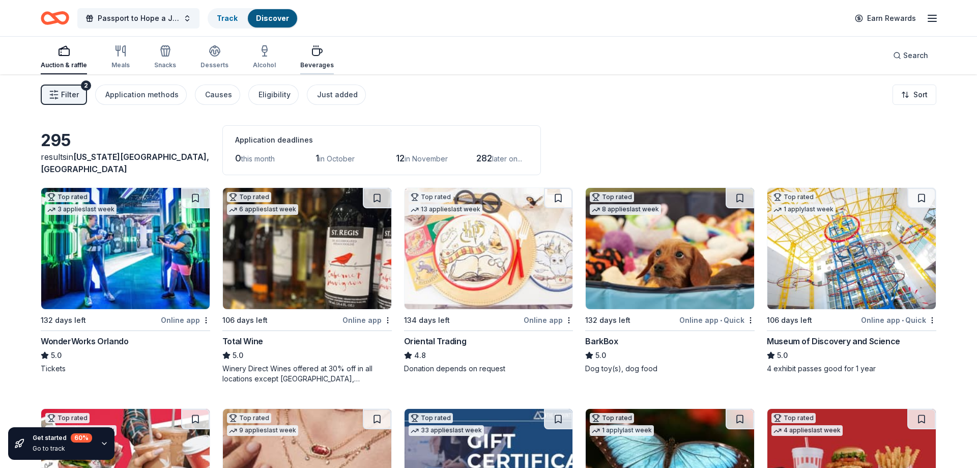
click at [311, 53] on icon "button" at bounding box center [317, 51] width 12 height 12
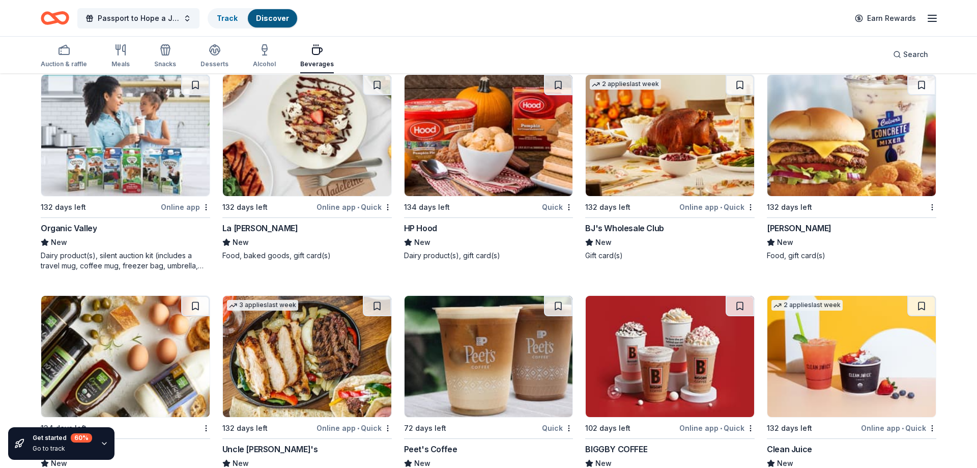
scroll to position [1090, 0]
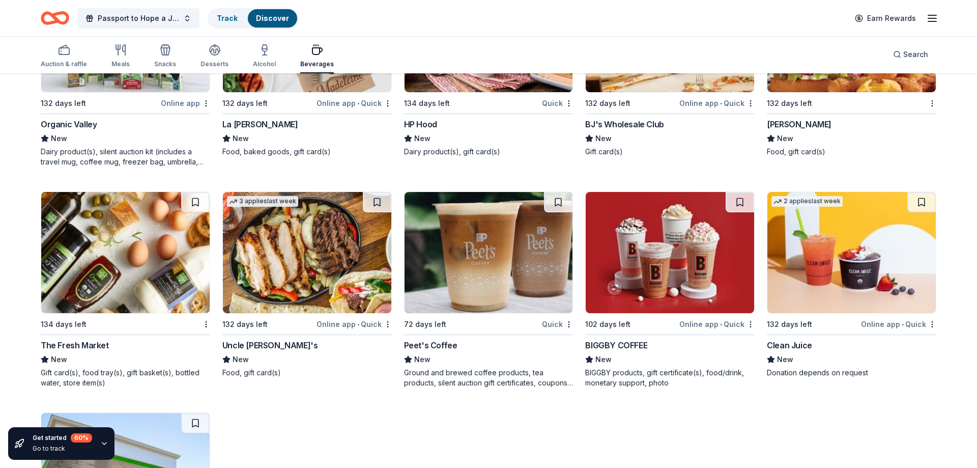
click at [79, 346] on div "The Fresh Market" at bounding box center [75, 345] width 68 height 12
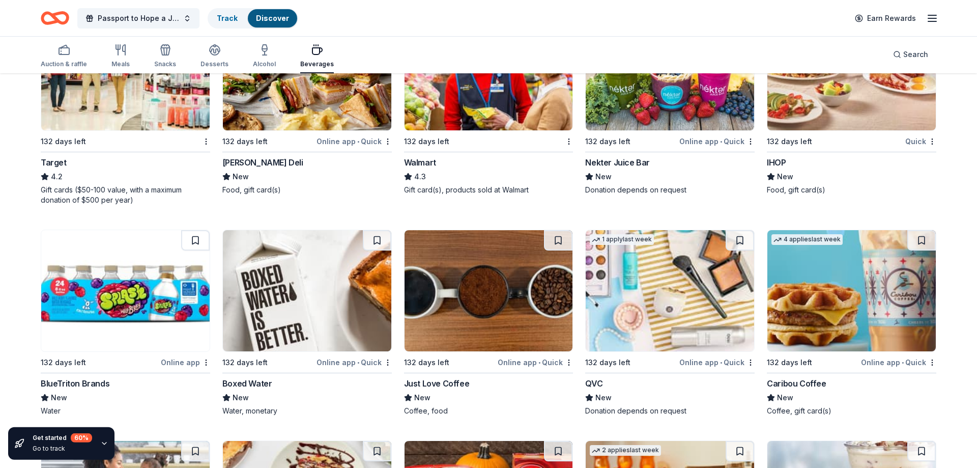
scroll to position [619, 0]
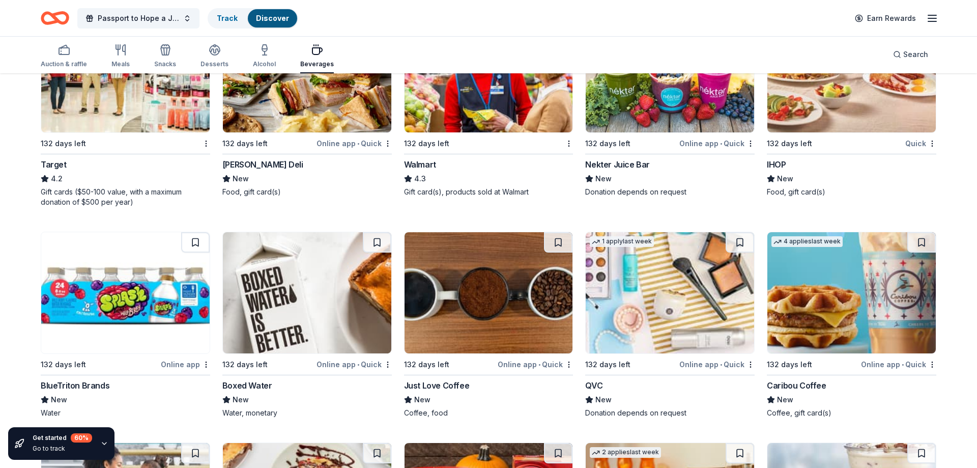
click at [318, 330] on img at bounding box center [307, 292] width 168 height 121
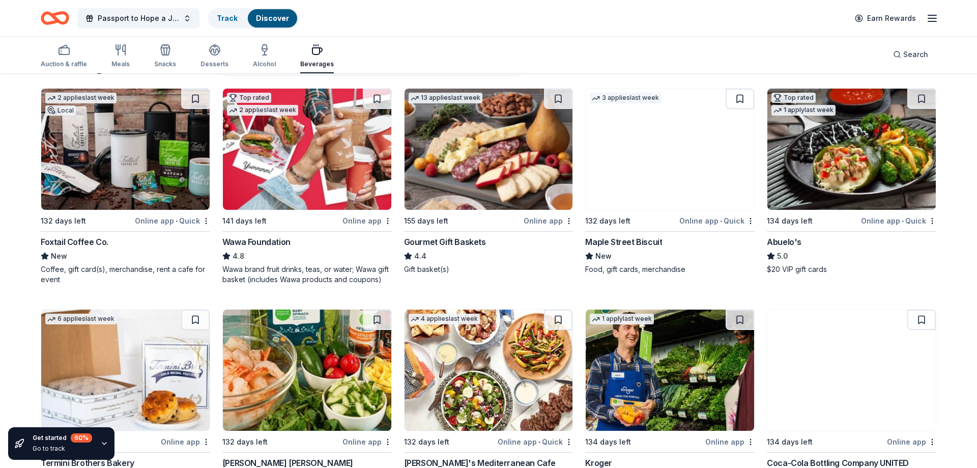
scroll to position [0, 0]
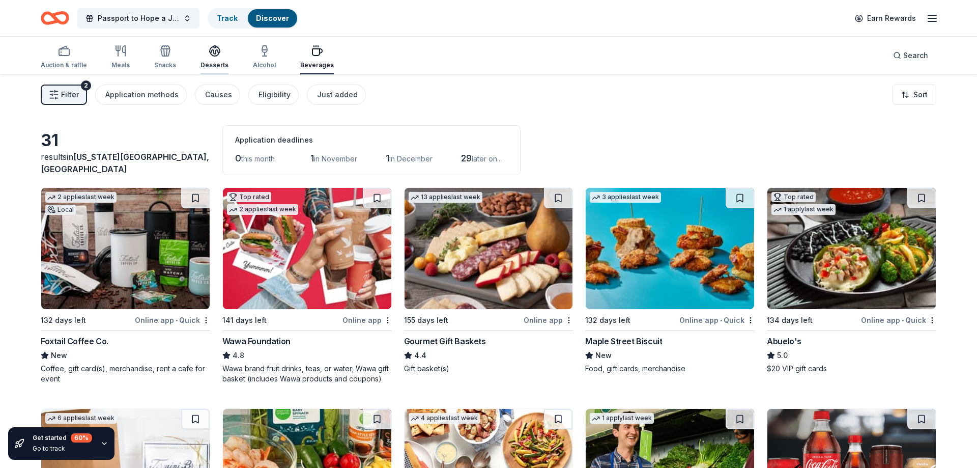
click at [212, 61] on div "Desserts" at bounding box center [215, 57] width 28 height 24
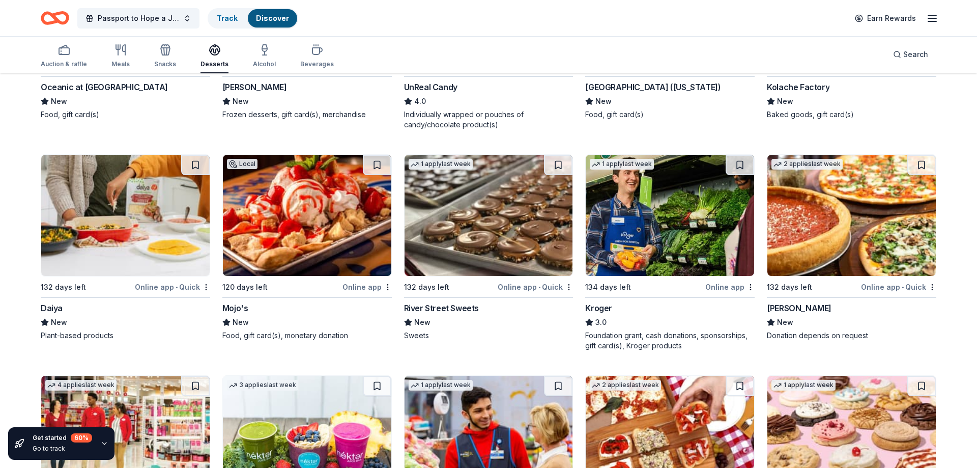
scroll to position [727, 0]
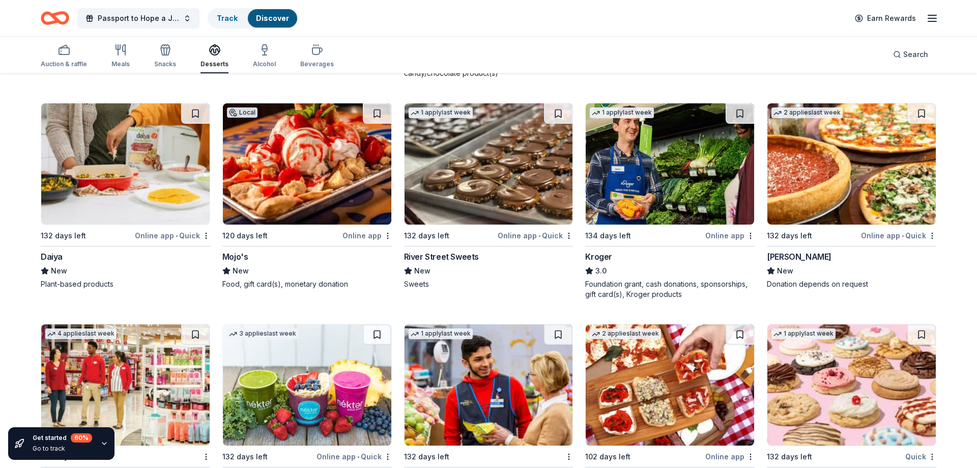
click at [62, 259] on div "Daiya" at bounding box center [126, 256] width 170 height 12
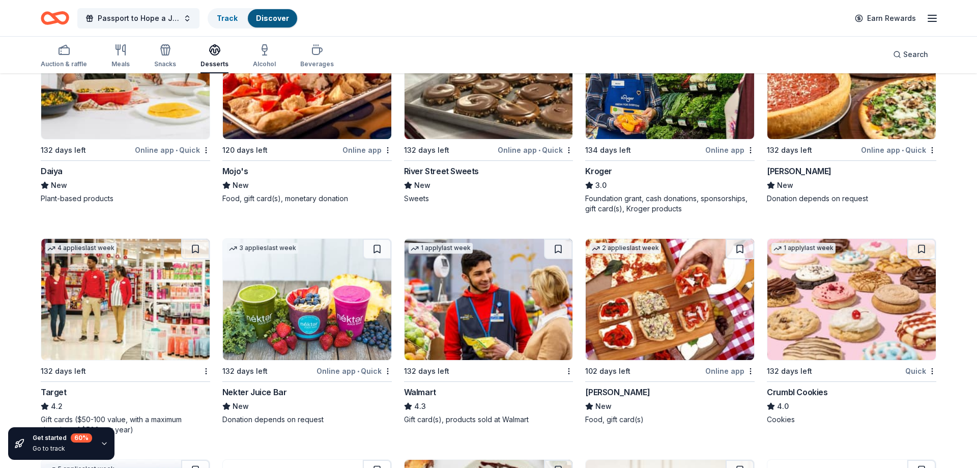
scroll to position [831, 0]
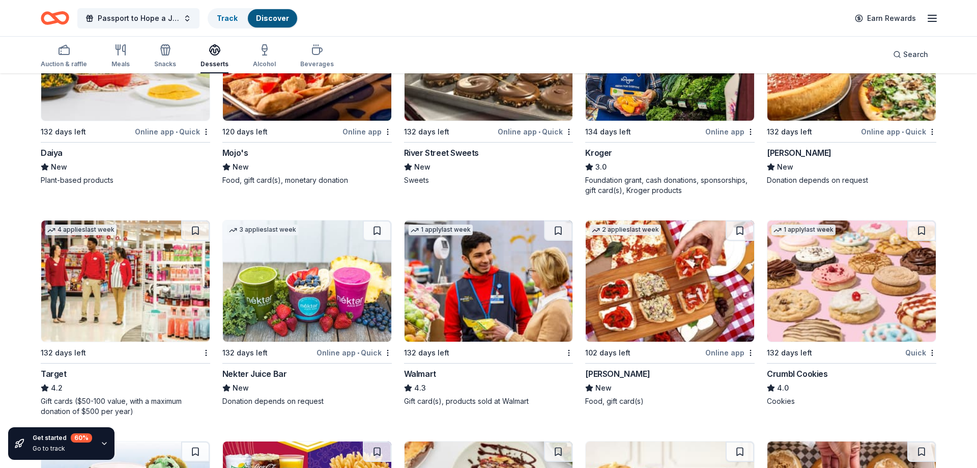
click at [799, 375] on div "Crumbl Cookies" at bounding box center [797, 374] width 61 height 12
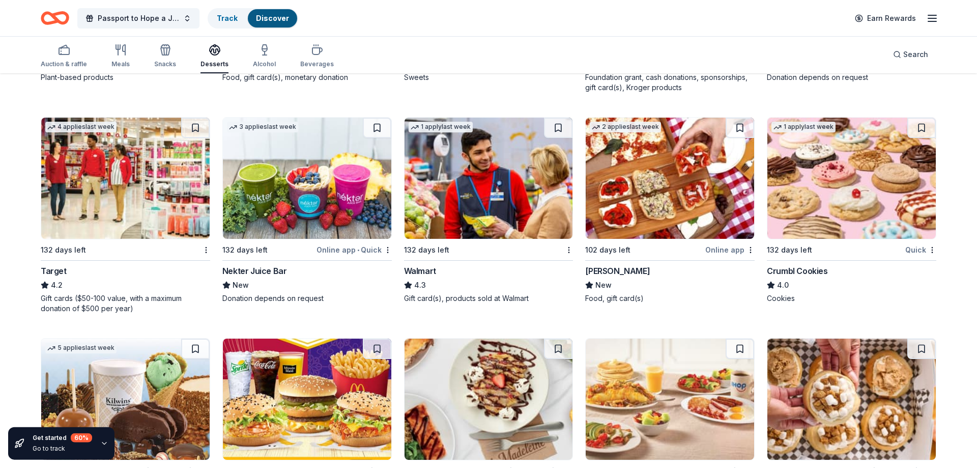
scroll to position [935, 0]
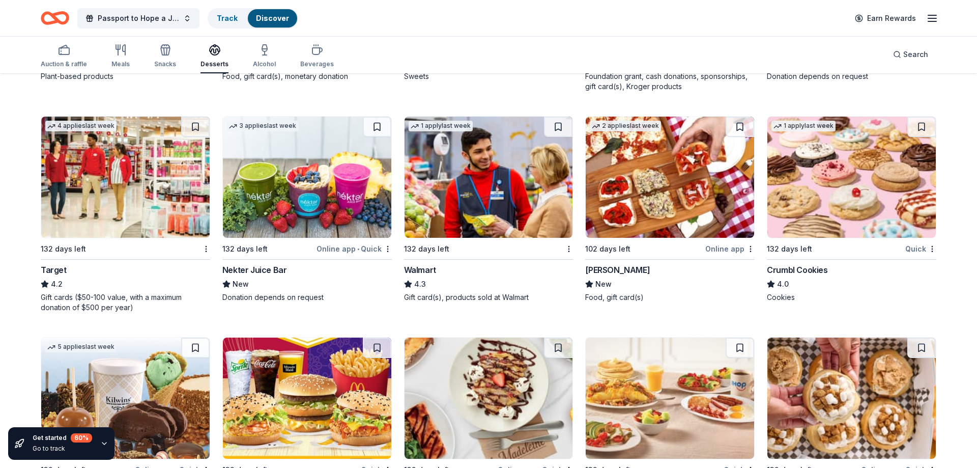
click at [612, 268] on div "[PERSON_NAME]" at bounding box center [617, 270] width 65 height 12
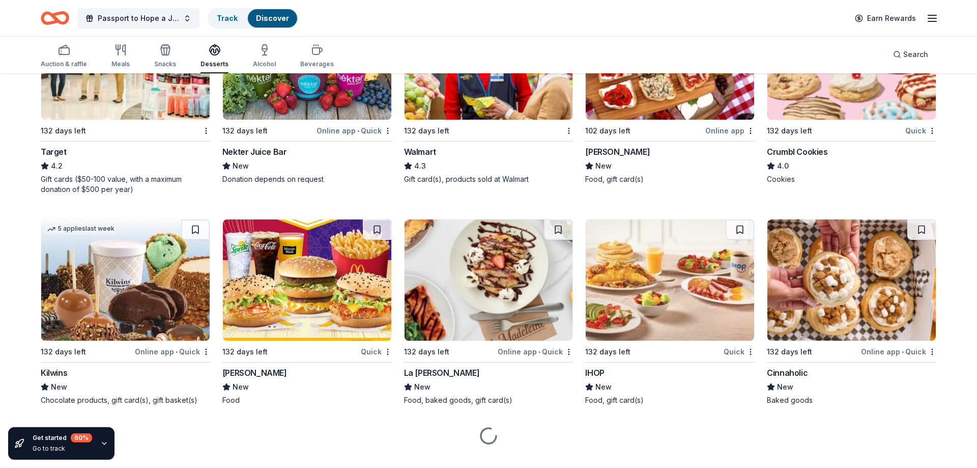
scroll to position [1072, 0]
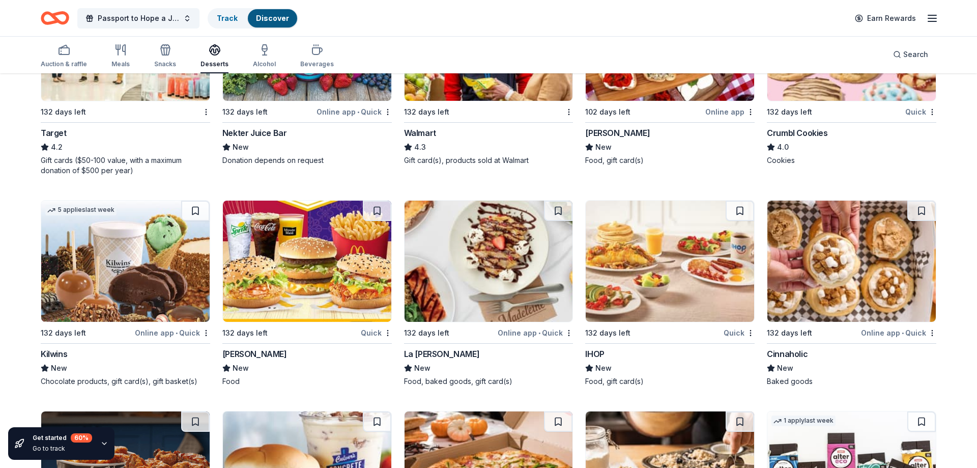
click at [797, 354] on div "Cinnaholic" at bounding box center [787, 354] width 41 height 12
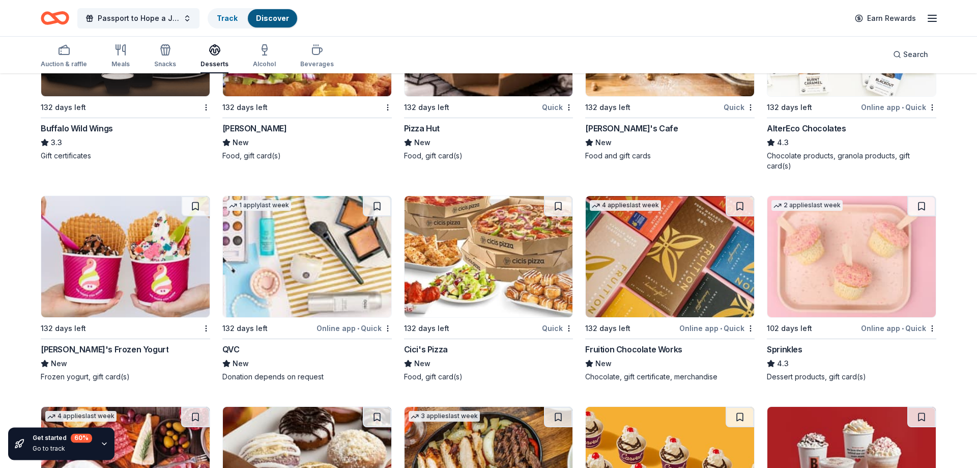
scroll to position [1539, 0]
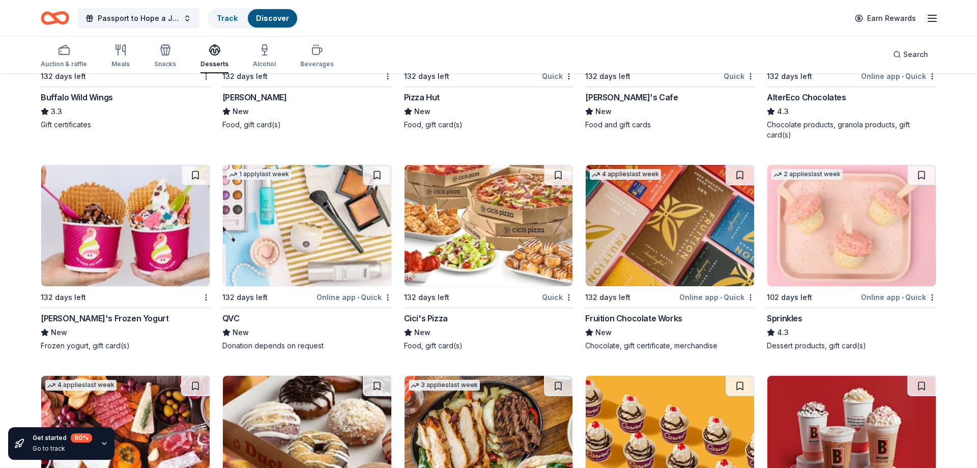
click at [651, 312] on div "Fruition Chocolate Works" at bounding box center [633, 318] width 97 height 12
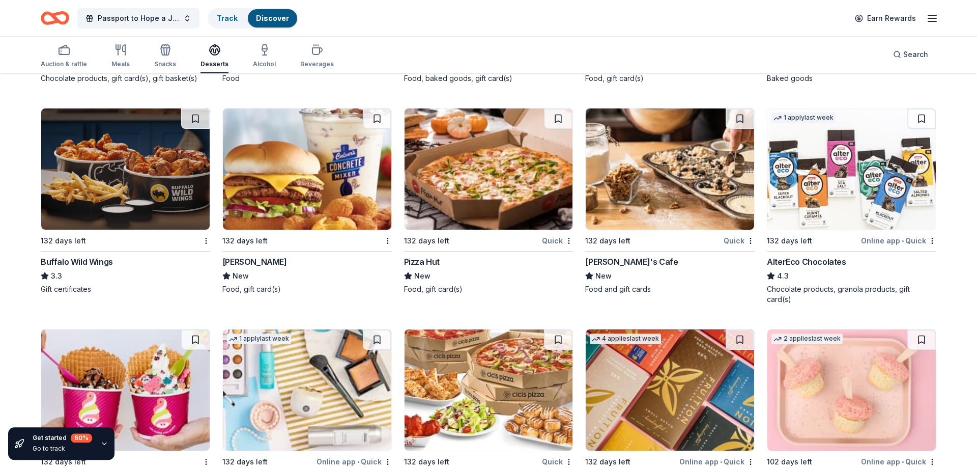
scroll to position [1355, 0]
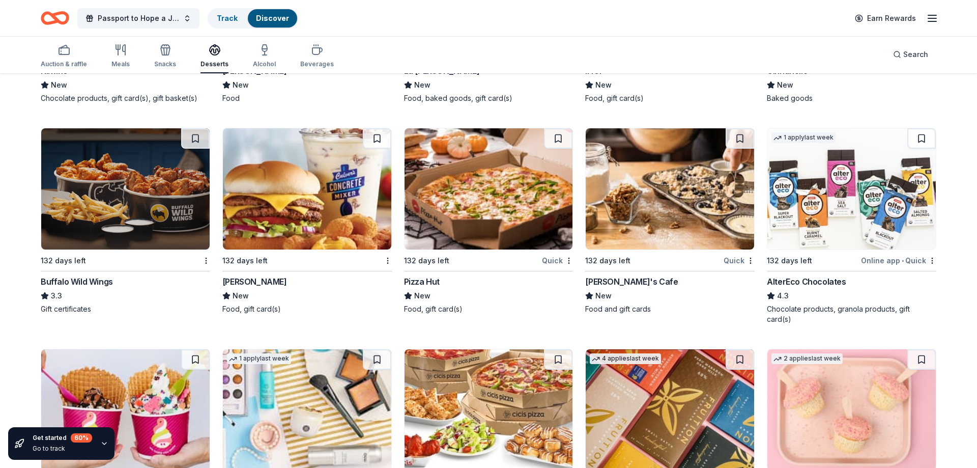
click at [804, 282] on div "AlterEco Chocolates" at bounding box center [806, 281] width 79 height 12
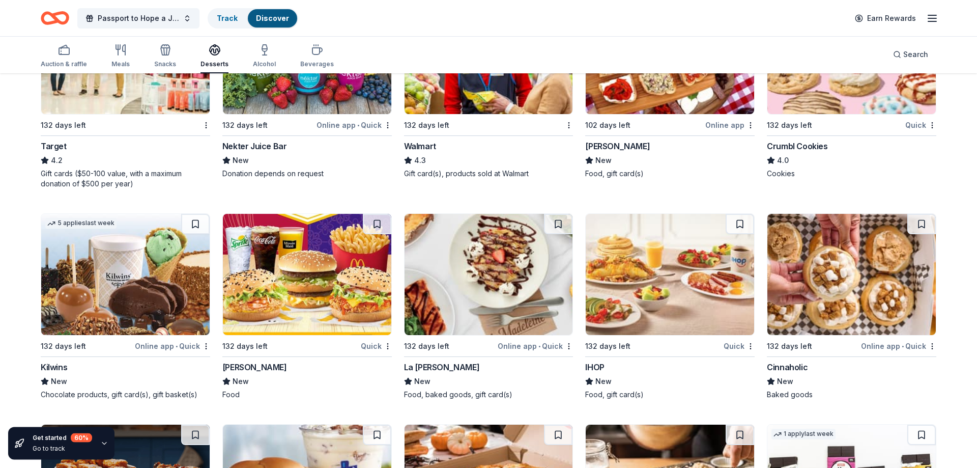
scroll to position [1043, 0]
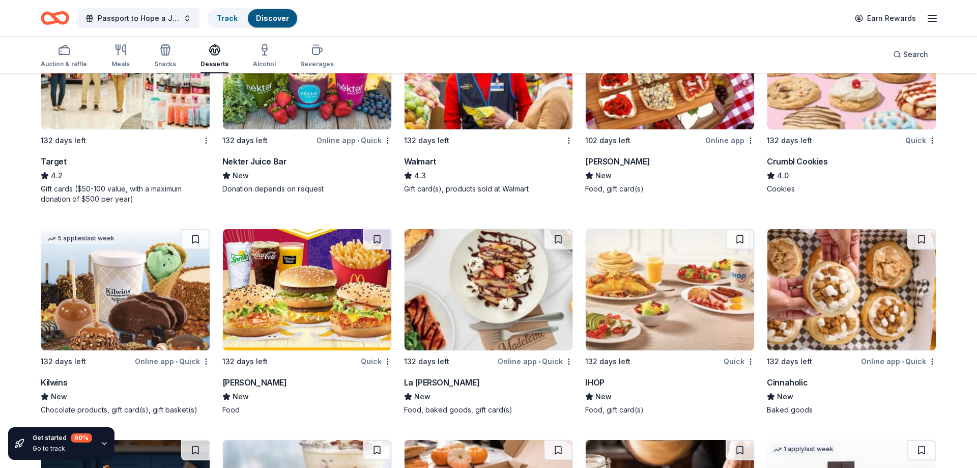
click at [54, 383] on div "Kilwins" at bounding box center [54, 382] width 26 height 12
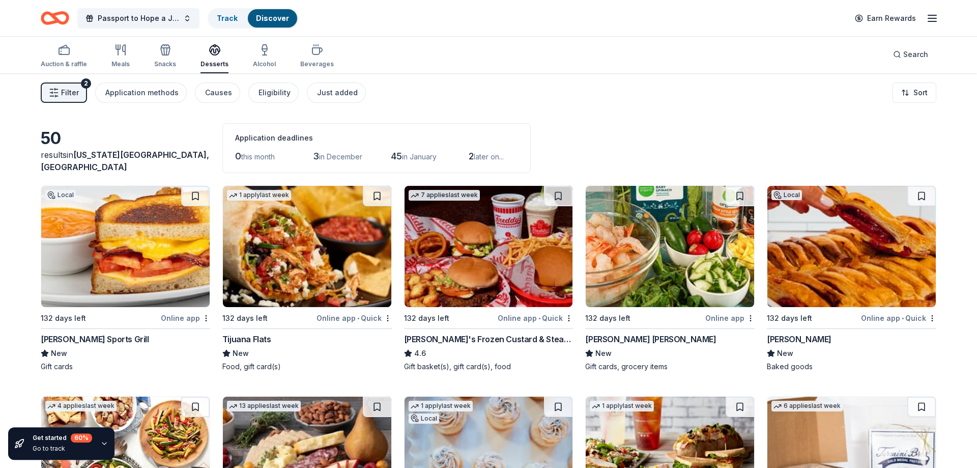
scroll to position [0, 0]
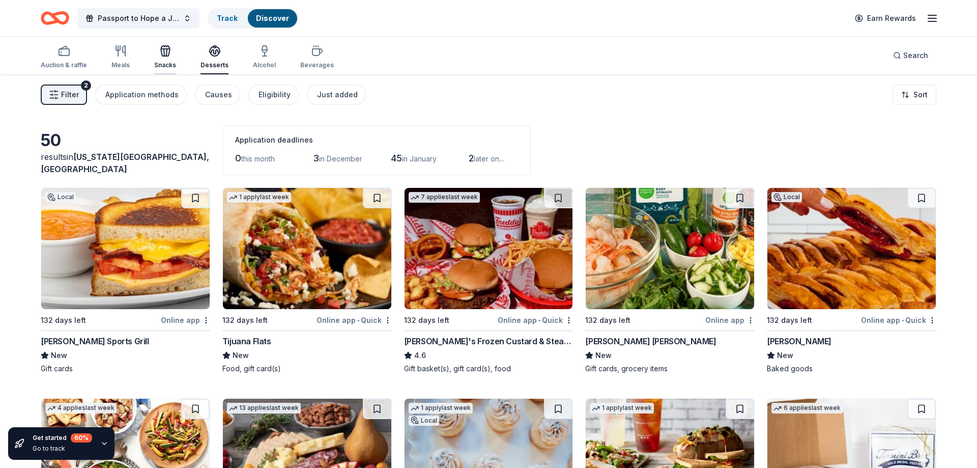
click at [160, 58] on div "Snacks" at bounding box center [165, 57] width 22 height 24
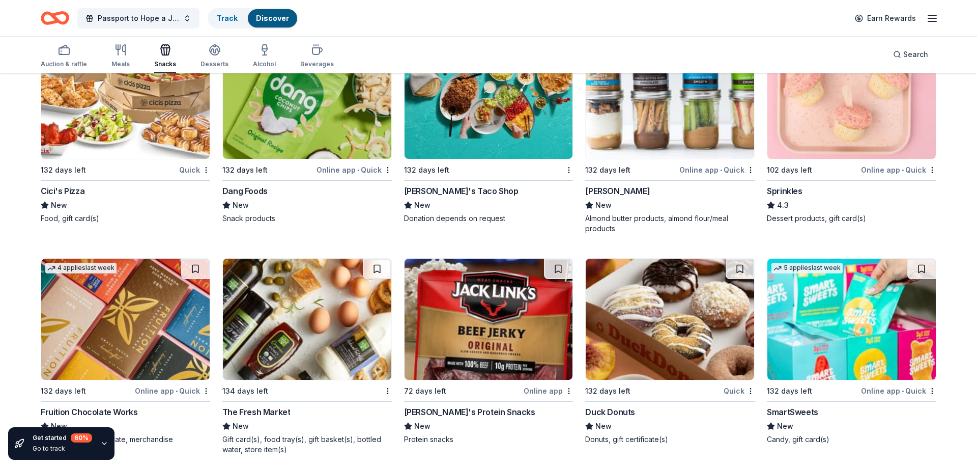
scroll to position [2268, 0]
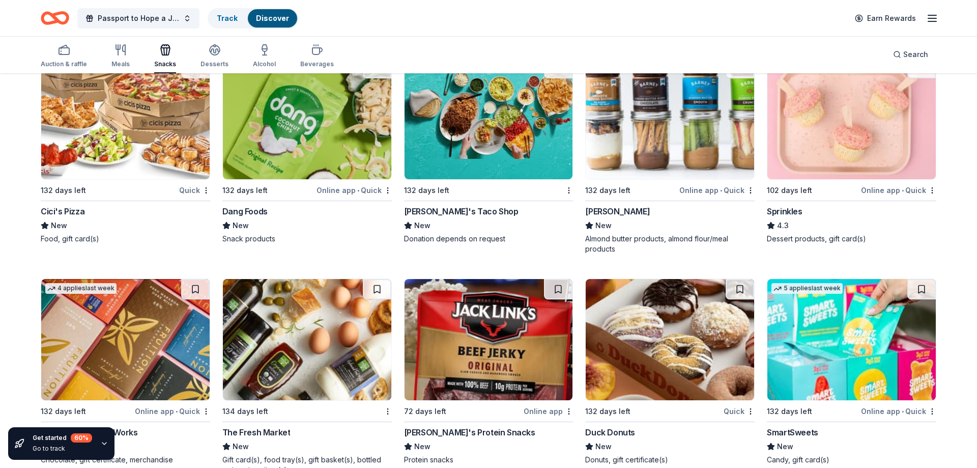
click at [785, 205] on div "Sprinkles" at bounding box center [784, 211] width 35 height 12
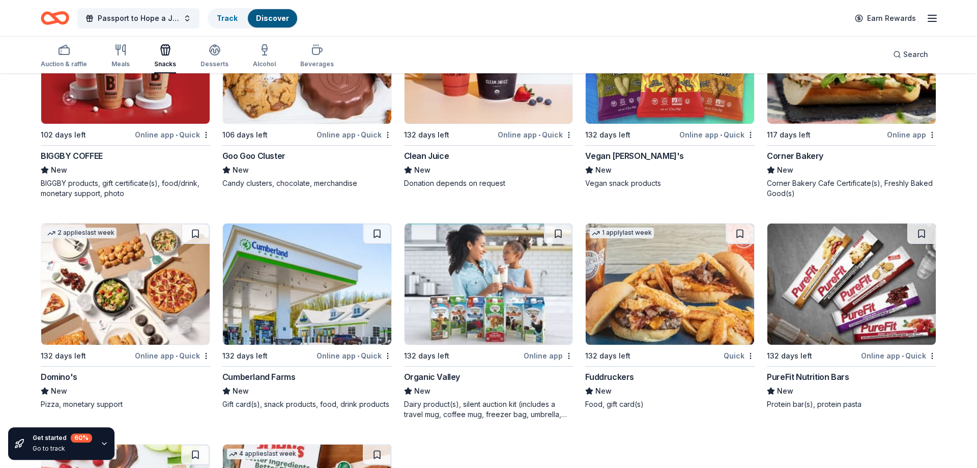
scroll to position [2730, 0]
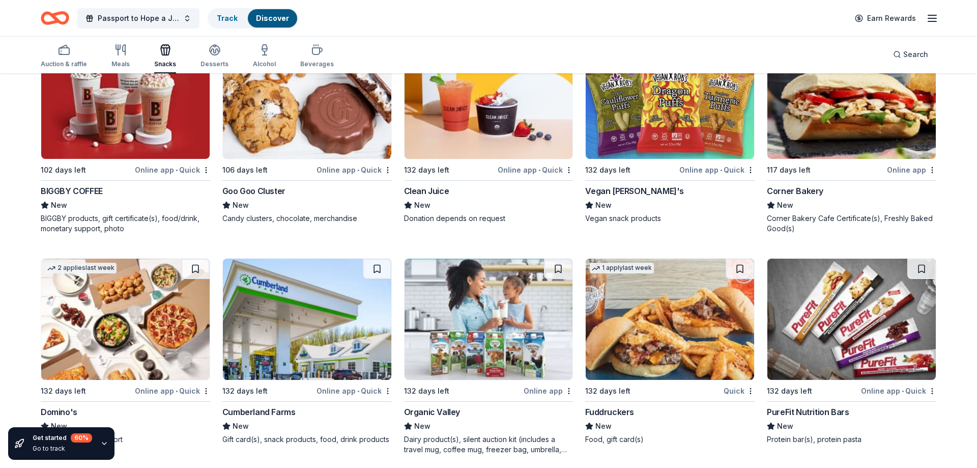
click at [255, 185] on div "Goo Goo Cluster" at bounding box center [253, 191] width 63 height 12
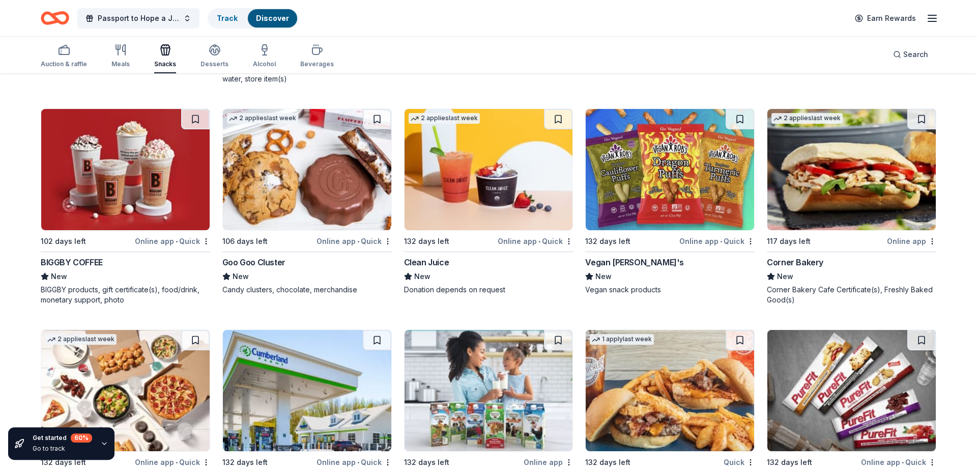
scroll to position [2522, 0]
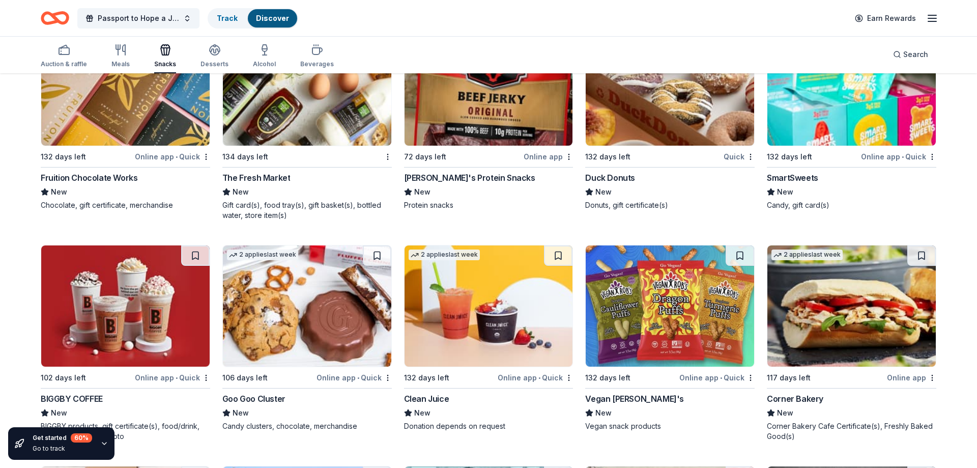
click at [162, 58] on div "Snacks" at bounding box center [165, 56] width 22 height 24
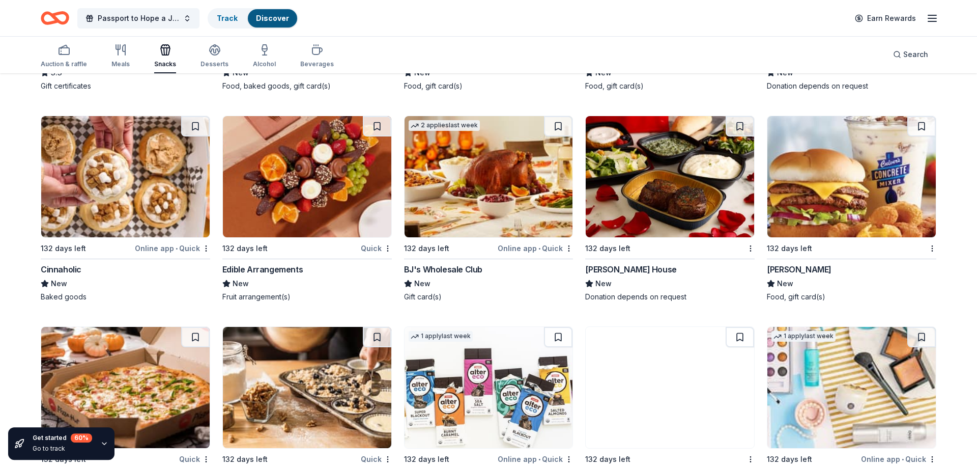
scroll to position [1744, 0]
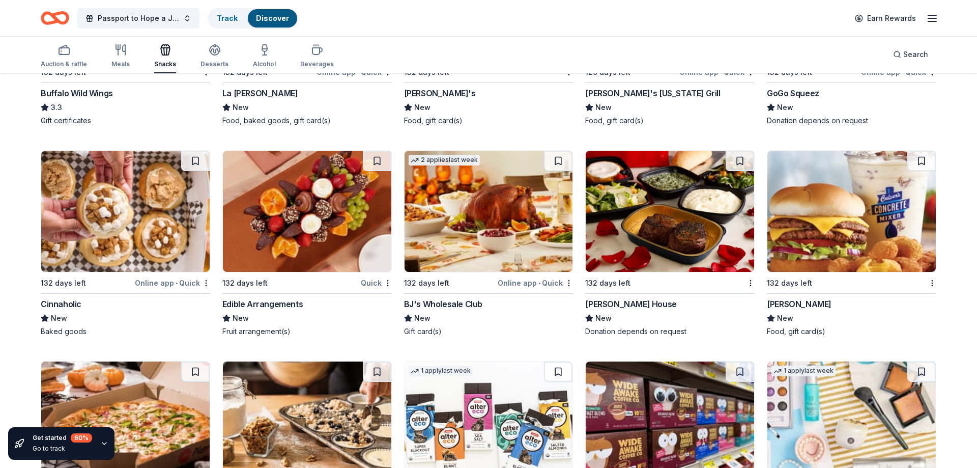
click at [645, 302] on div "Ruth's Chris Steak House" at bounding box center [630, 304] width 91 height 12
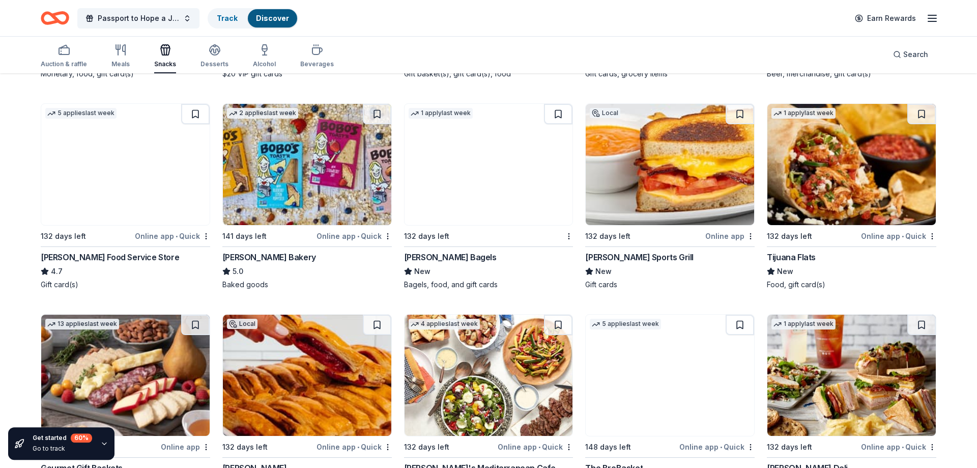
scroll to position [186, 0]
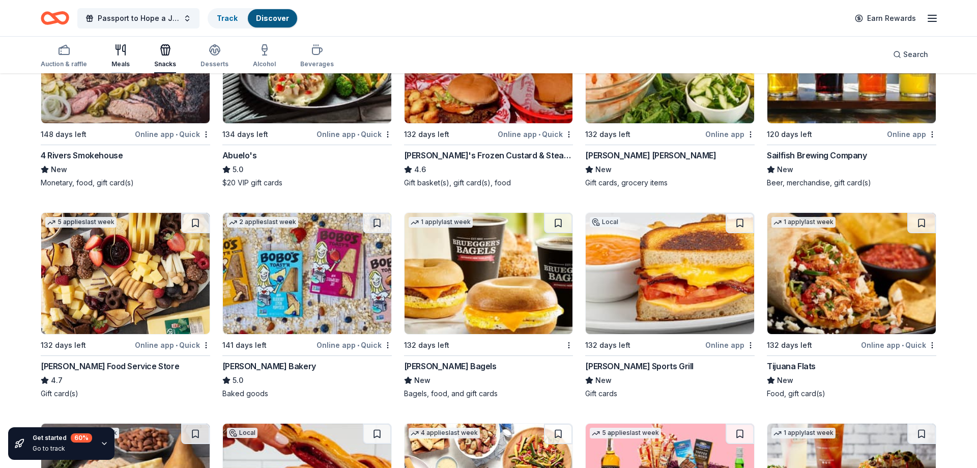
click at [120, 48] on icon "button" at bounding box center [121, 50] width 12 height 12
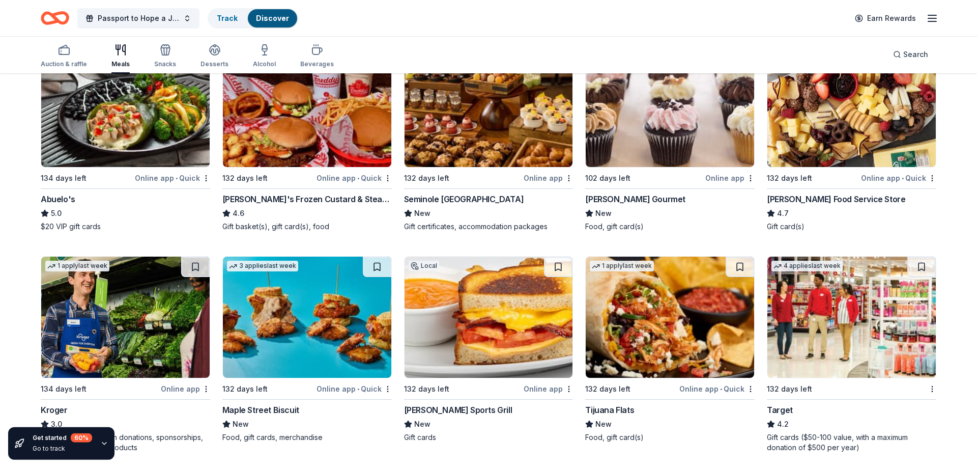
scroll to position [363, 0]
click at [619, 199] on div "Wright's Gourmet" at bounding box center [635, 198] width 100 height 12
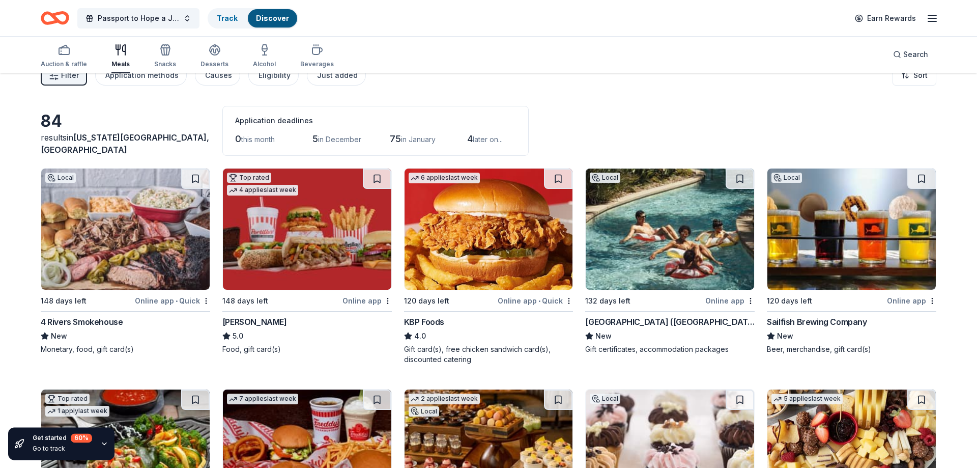
scroll to position [0, 0]
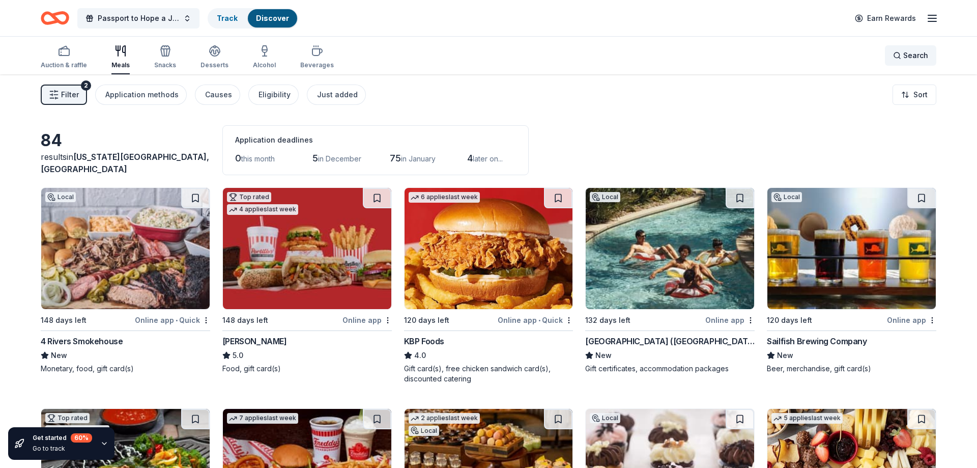
click at [895, 54] on div "Search" at bounding box center [910, 55] width 35 height 12
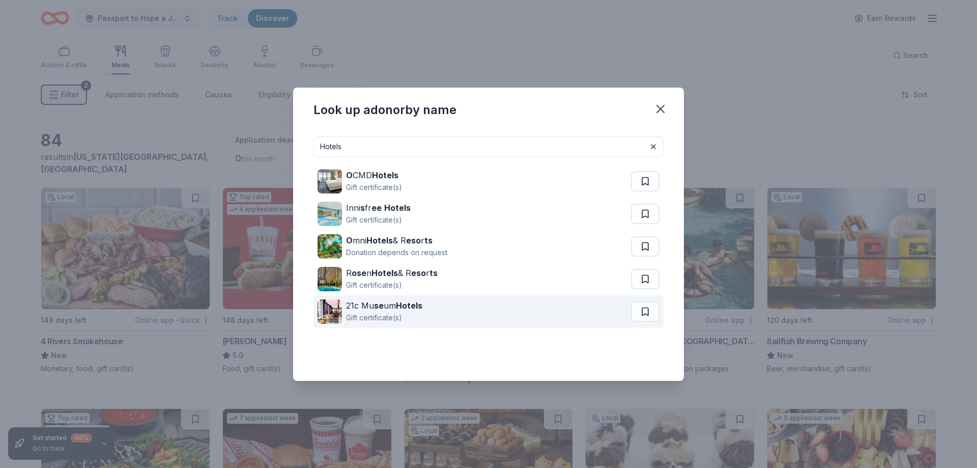
type input "Hotels"
click at [370, 307] on div "21c Mu se um Hotels" at bounding box center [384, 305] width 76 height 12
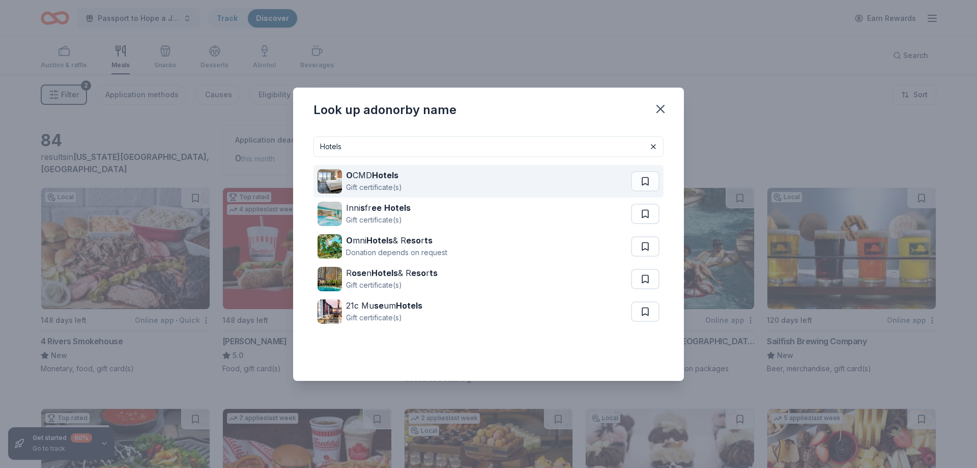
click at [382, 176] on strong "Hotels" at bounding box center [385, 175] width 26 height 10
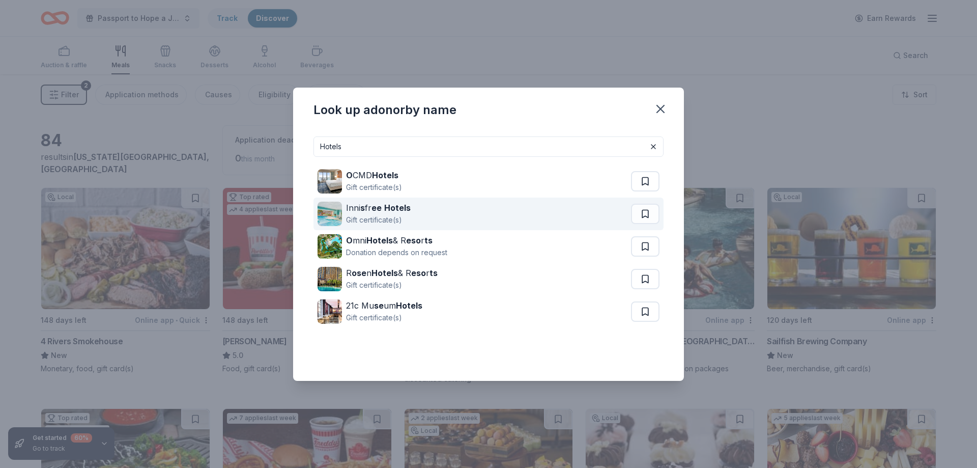
click at [375, 207] on strong "ee" at bounding box center [377, 208] width 10 height 10
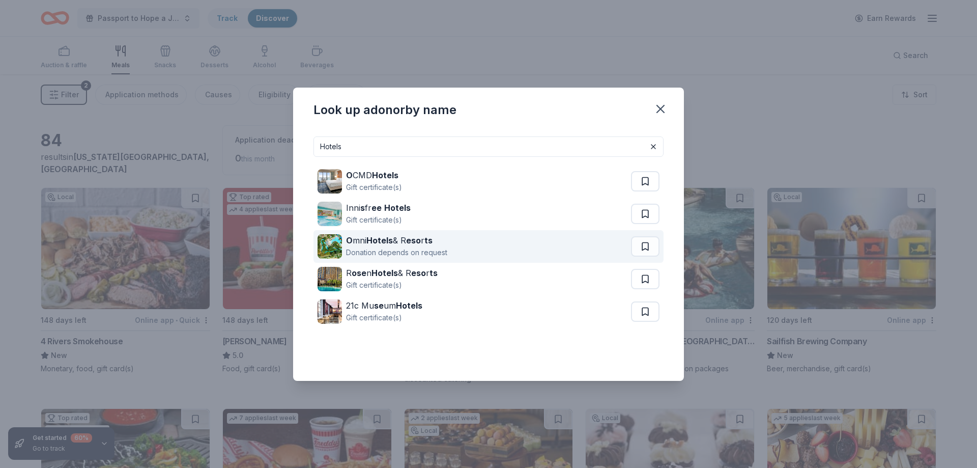
click at [384, 242] on strong "Hotels" at bounding box center [380, 240] width 26 height 10
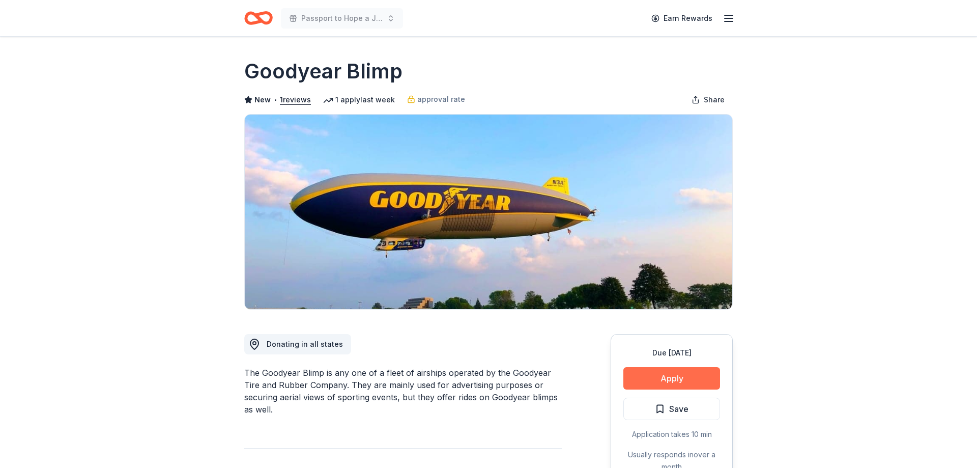
click at [692, 378] on button "Apply" at bounding box center [672, 378] width 97 height 22
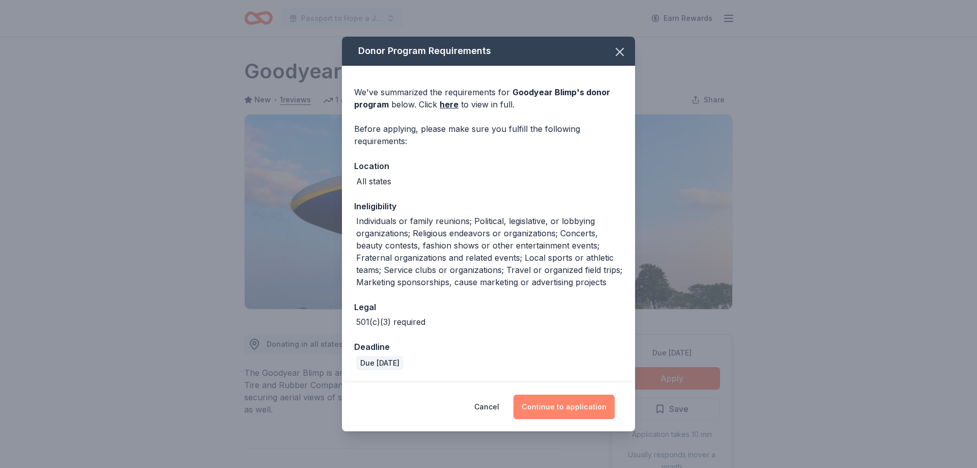
click at [571, 412] on button "Continue to application" at bounding box center [564, 407] width 101 height 24
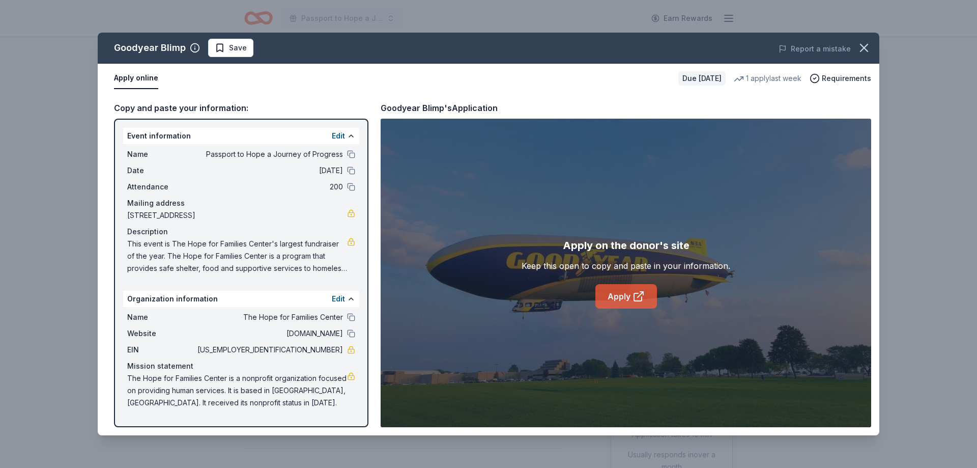
click at [642, 297] on icon at bounding box center [638, 297] width 8 height 8
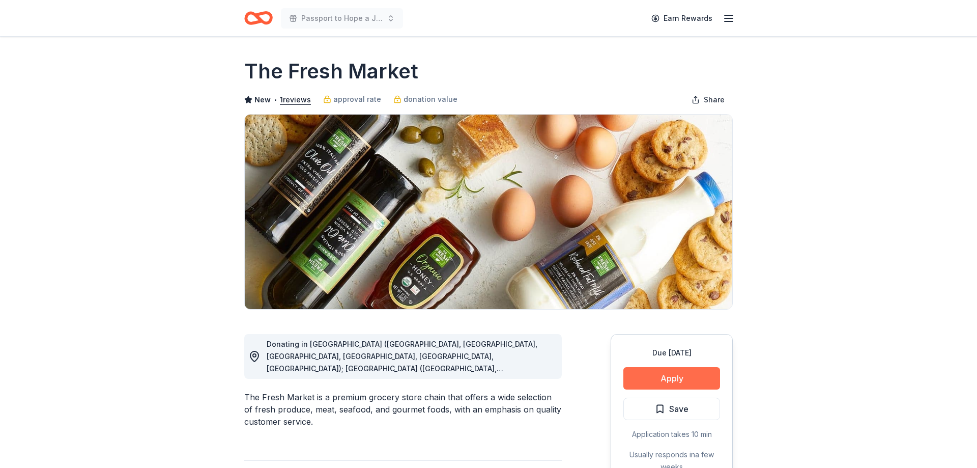
click at [674, 379] on button "Apply" at bounding box center [672, 378] width 97 height 22
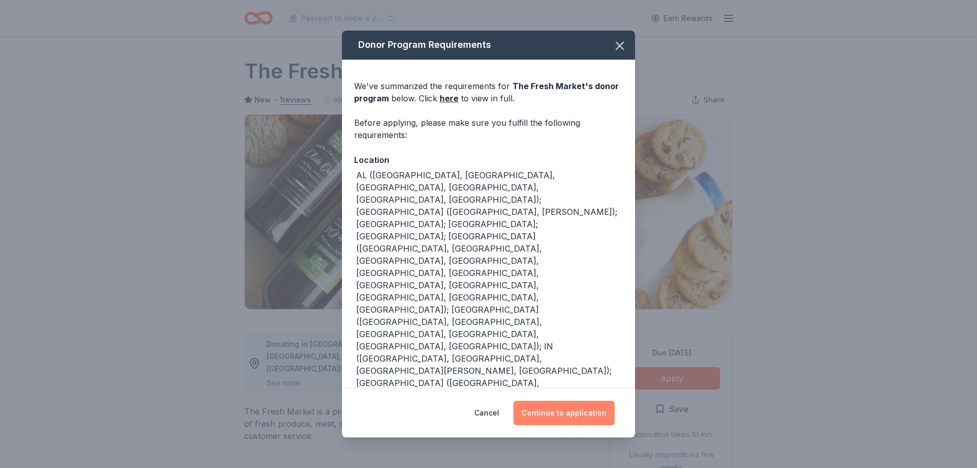
click at [591, 412] on button "Continue to application" at bounding box center [564, 413] width 101 height 24
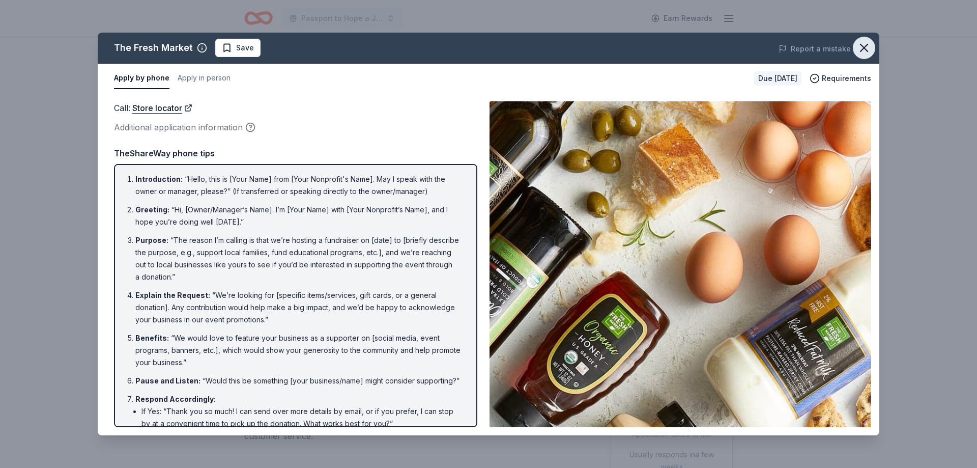
click at [870, 45] on icon "button" at bounding box center [864, 48] width 14 height 14
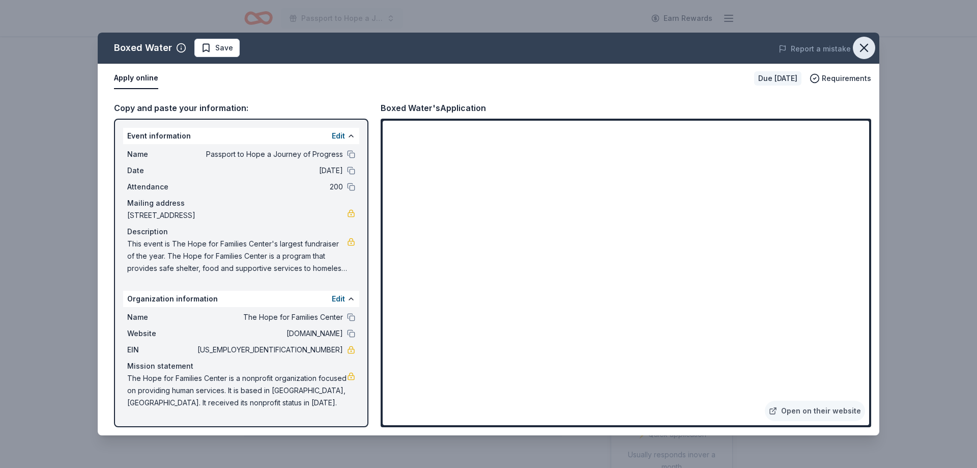
click at [863, 51] on icon "button" at bounding box center [864, 48] width 14 height 14
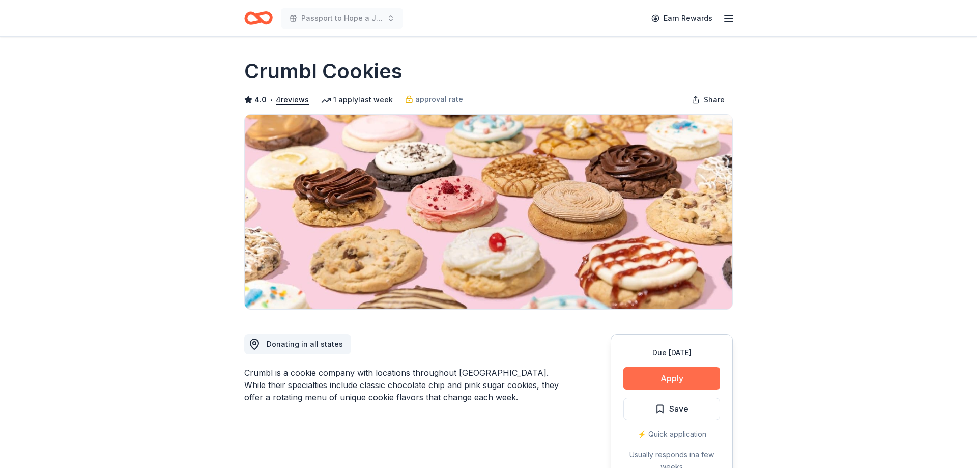
click at [679, 376] on button "Apply" at bounding box center [672, 378] width 97 height 22
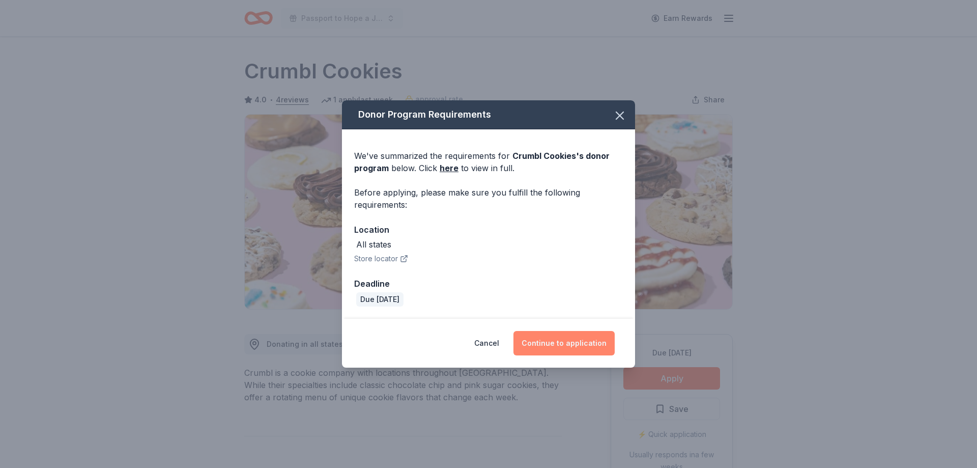
click at [572, 347] on button "Continue to application" at bounding box center [564, 343] width 101 height 24
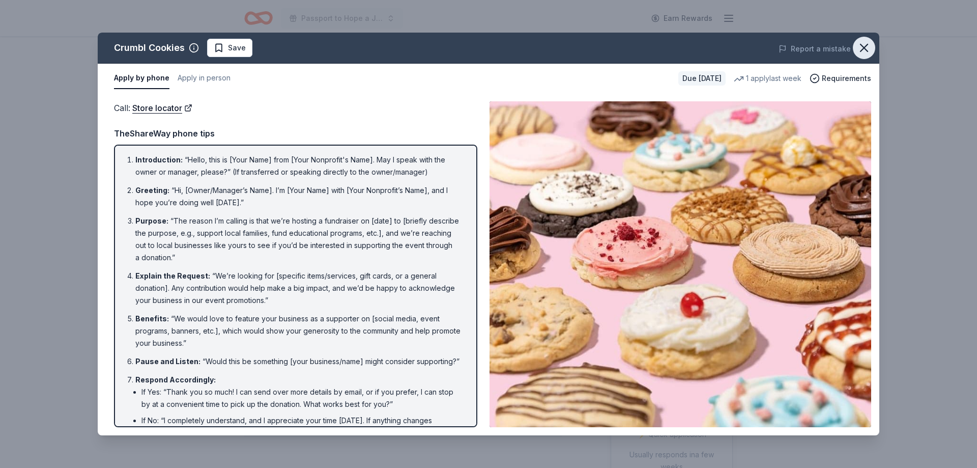
click at [858, 44] on icon "button" at bounding box center [864, 48] width 14 height 14
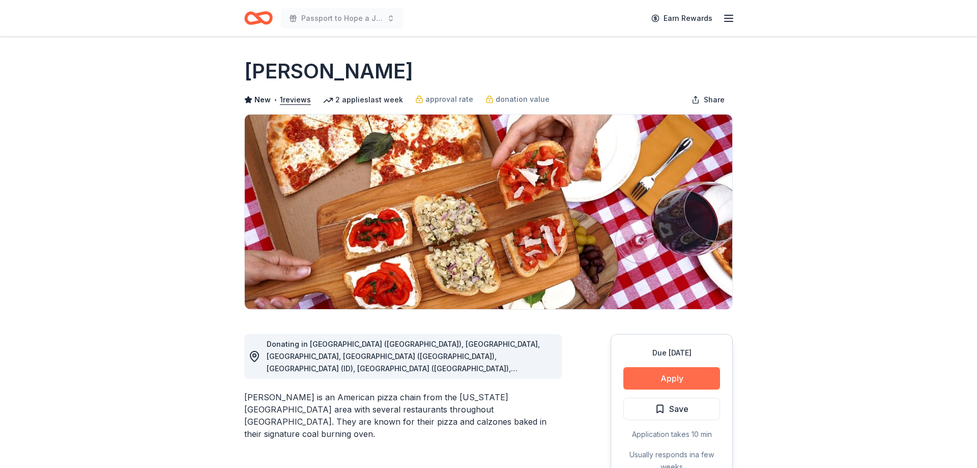
click at [682, 374] on button "Apply" at bounding box center [672, 378] width 97 height 22
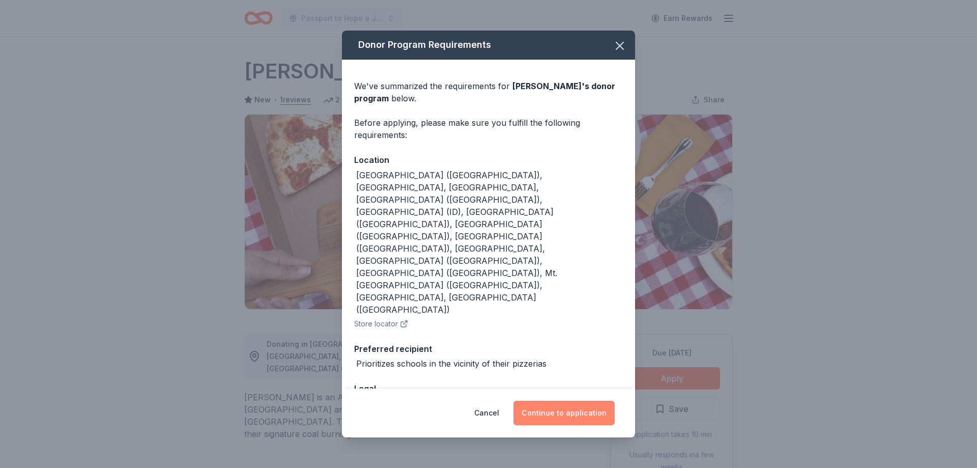
click at [567, 407] on button "Continue to application" at bounding box center [564, 413] width 101 height 24
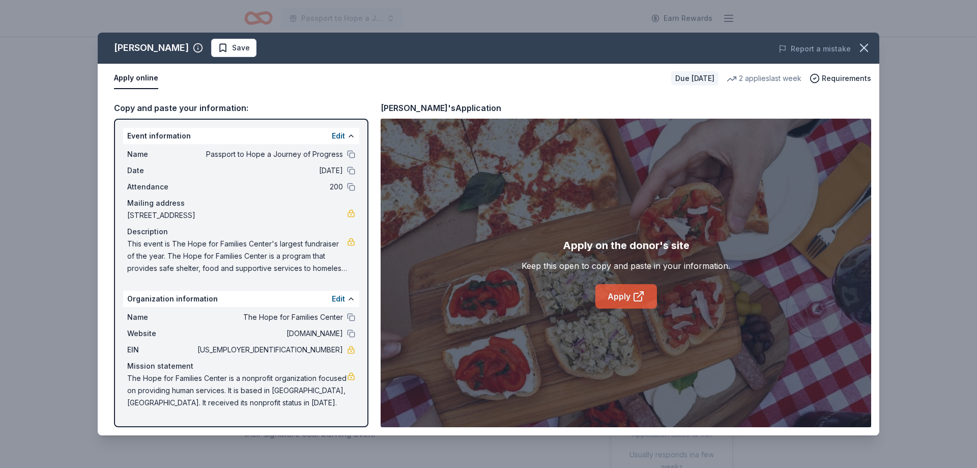
click at [627, 300] on link "Apply" at bounding box center [627, 296] width 62 height 24
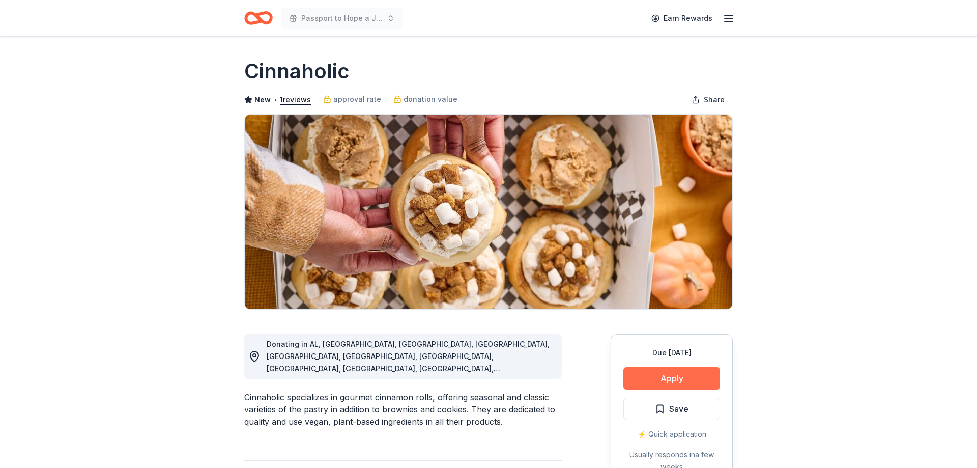
click at [671, 380] on button "Apply" at bounding box center [672, 378] width 97 height 22
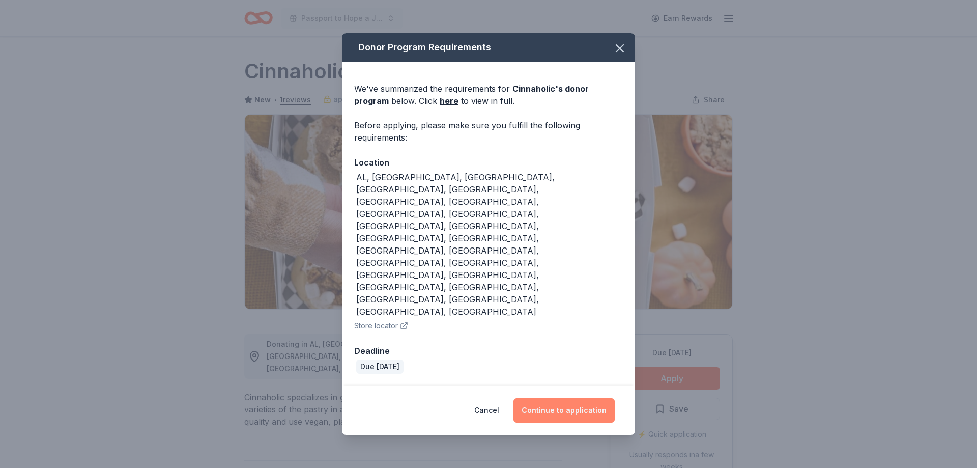
click at [578, 398] on button "Continue to application" at bounding box center [564, 410] width 101 height 24
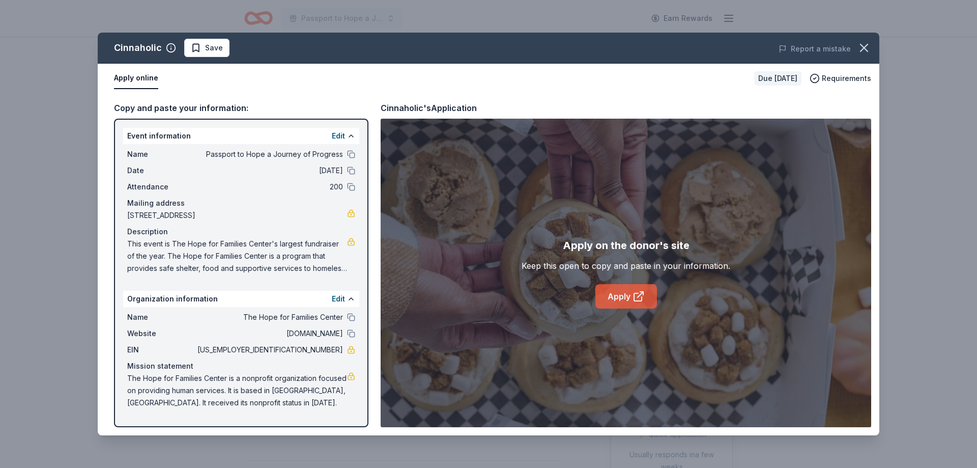
click at [639, 298] on icon at bounding box center [639, 296] width 12 height 12
click at [869, 48] on icon "button" at bounding box center [864, 48] width 14 height 14
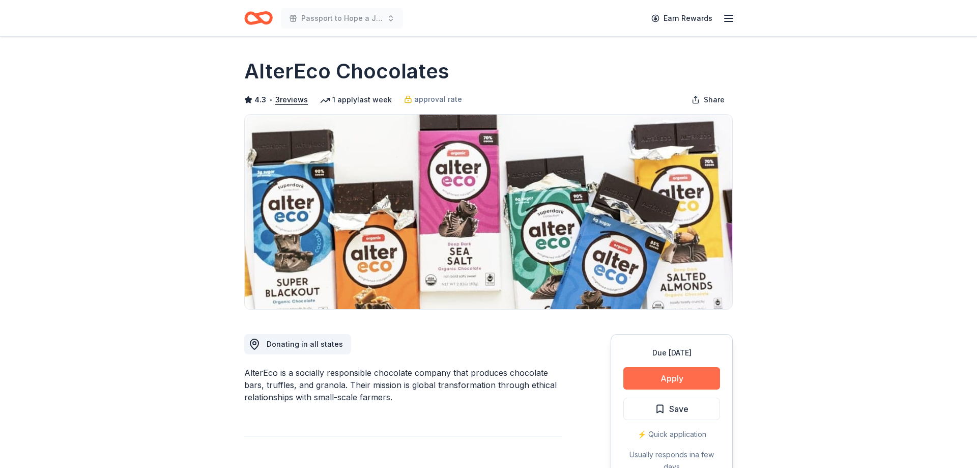
click at [677, 379] on button "Apply" at bounding box center [672, 378] width 97 height 22
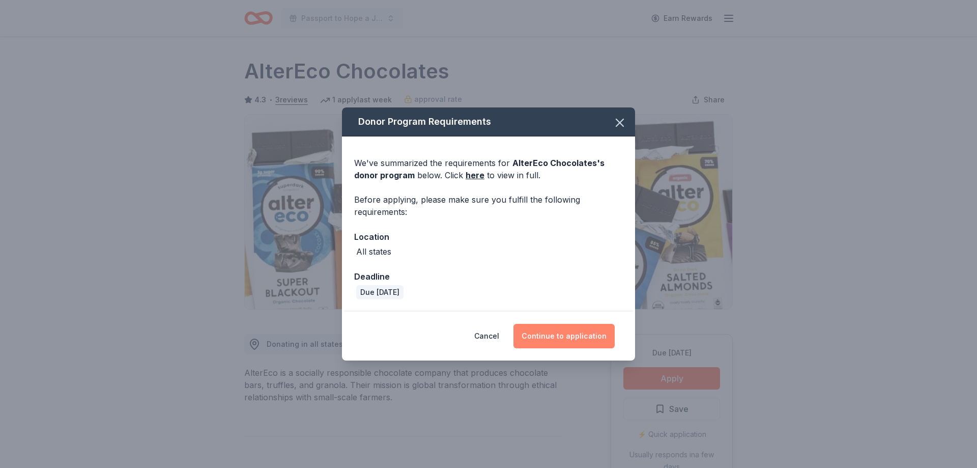
click at [560, 333] on button "Continue to application" at bounding box center [564, 336] width 101 height 24
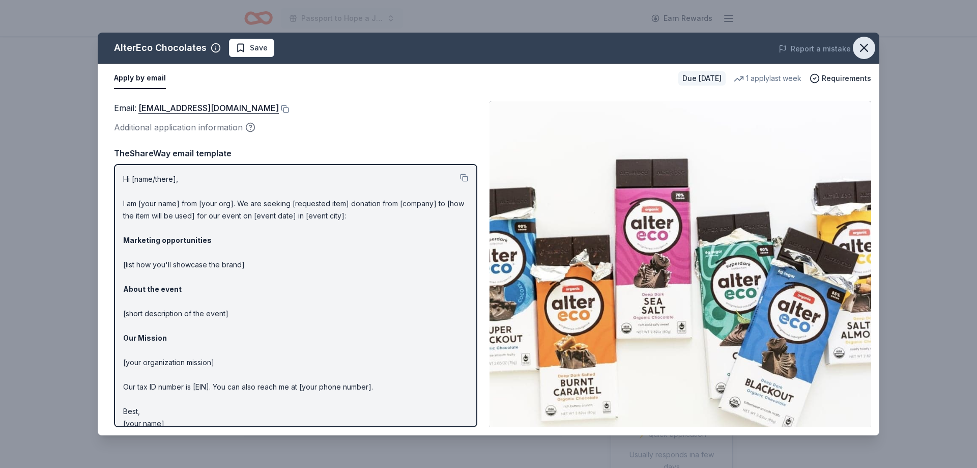
click at [866, 48] on icon "button" at bounding box center [864, 48] width 14 height 14
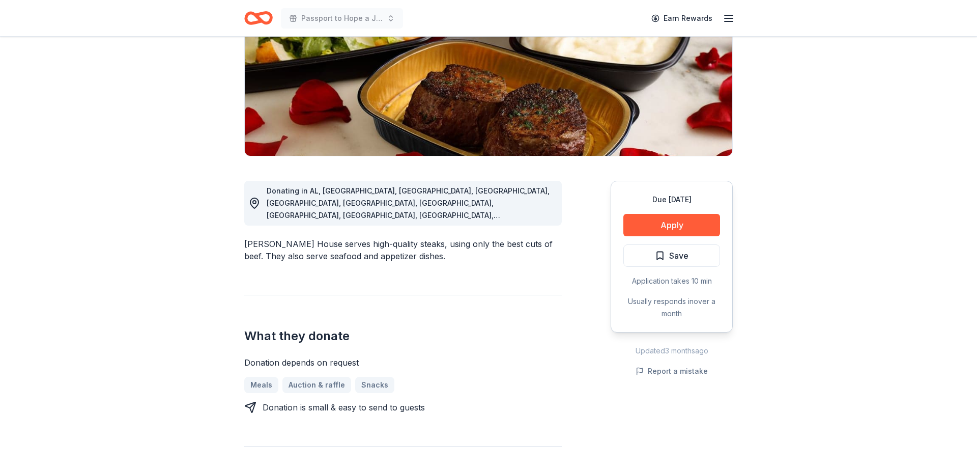
scroll to position [156, 0]
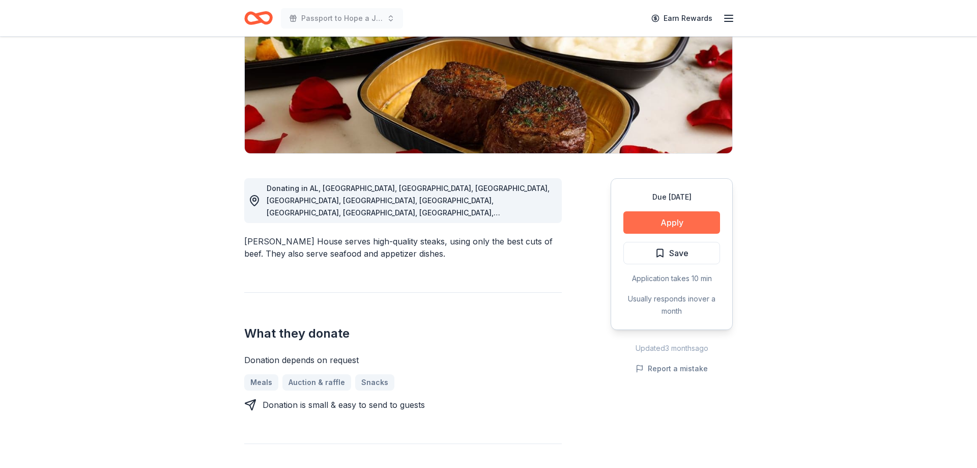
click at [653, 219] on button "Apply" at bounding box center [672, 222] width 97 height 22
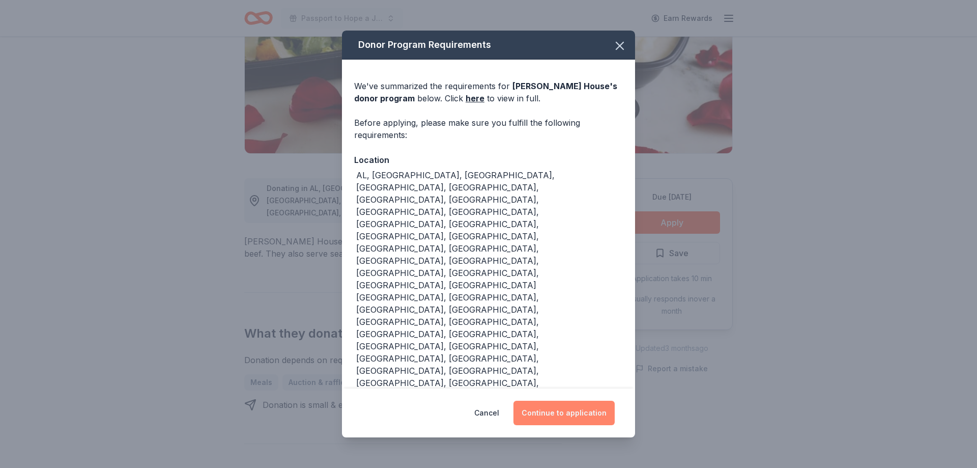
click at [554, 401] on button "Continue to application" at bounding box center [564, 413] width 101 height 24
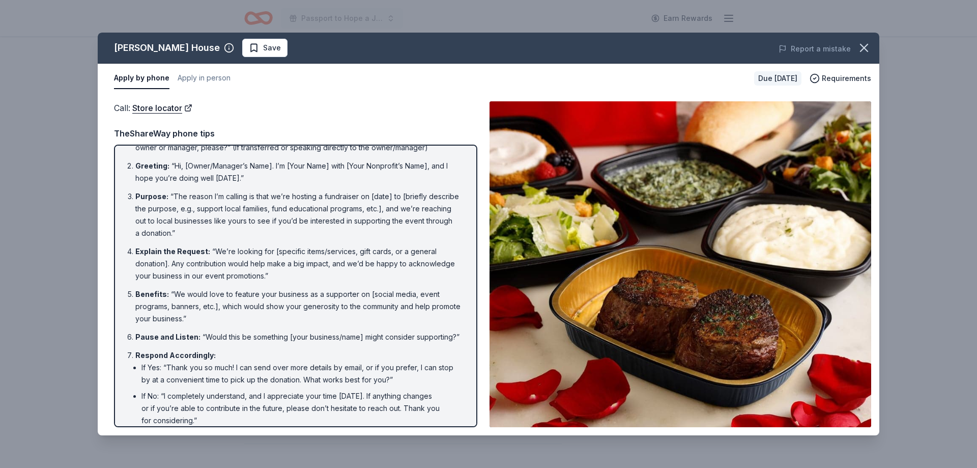
scroll to position [0, 0]
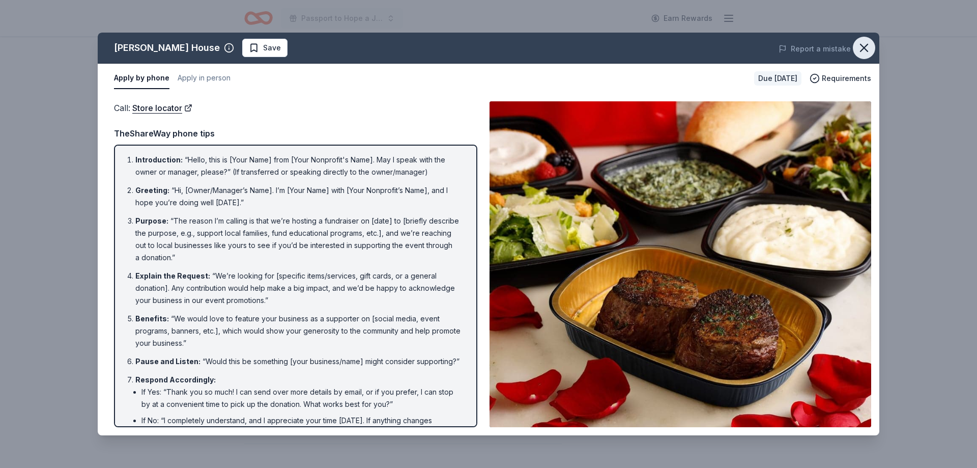
click at [861, 48] on icon "button" at bounding box center [864, 48] width 14 height 14
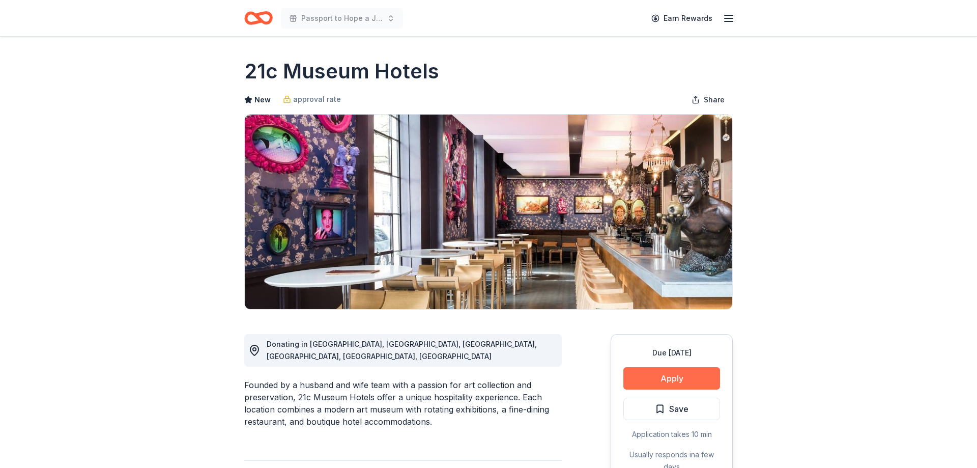
click at [662, 380] on button "Apply" at bounding box center [672, 378] width 97 height 22
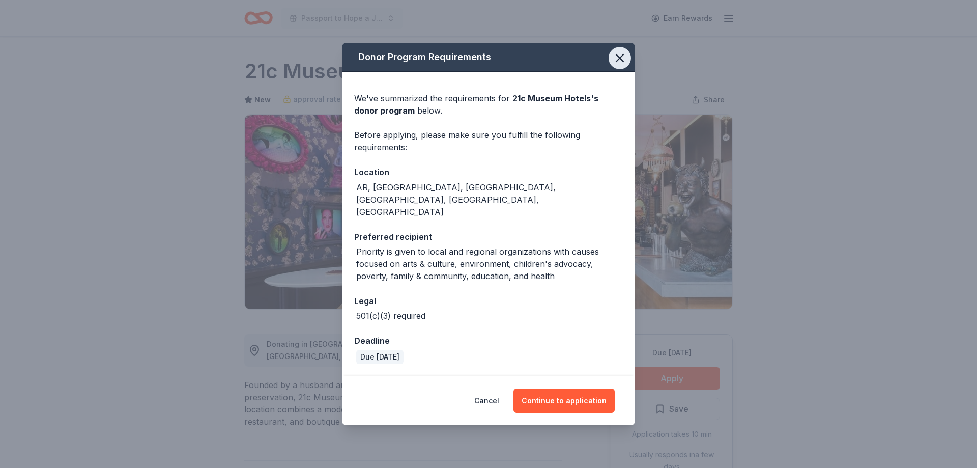
click at [618, 62] on icon "button" at bounding box center [619, 57] width 7 height 7
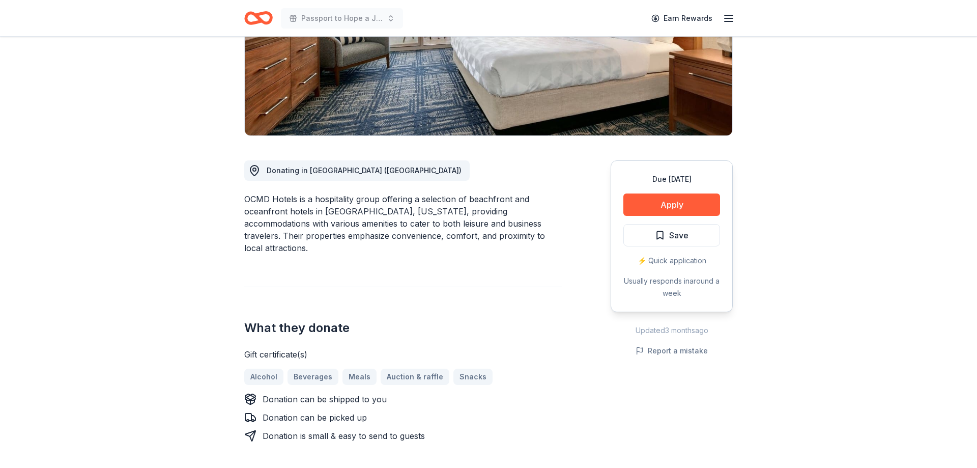
scroll to position [52, 0]
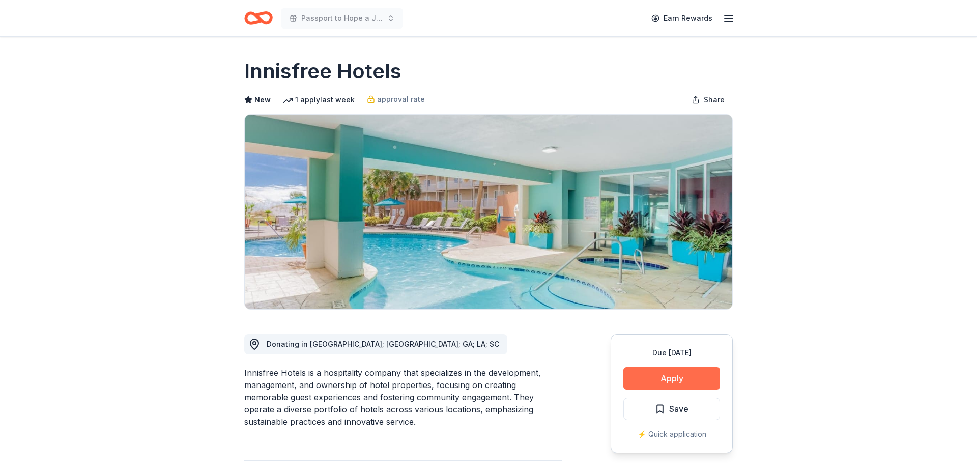
click at [663, 384] on button "Apply" at bounding box center [672, 378] width 97 height 22
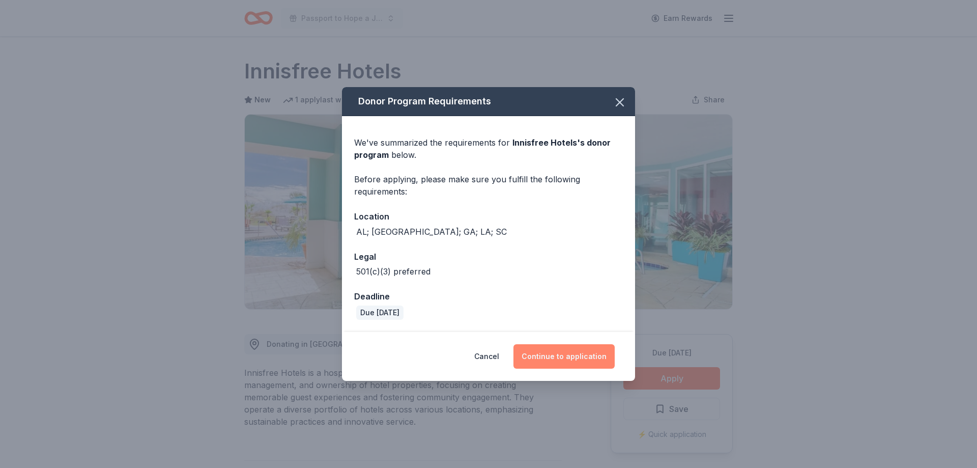
click at [581, 354] on button "Continue to application" at bounding box center [564, 356] width 101 height 24
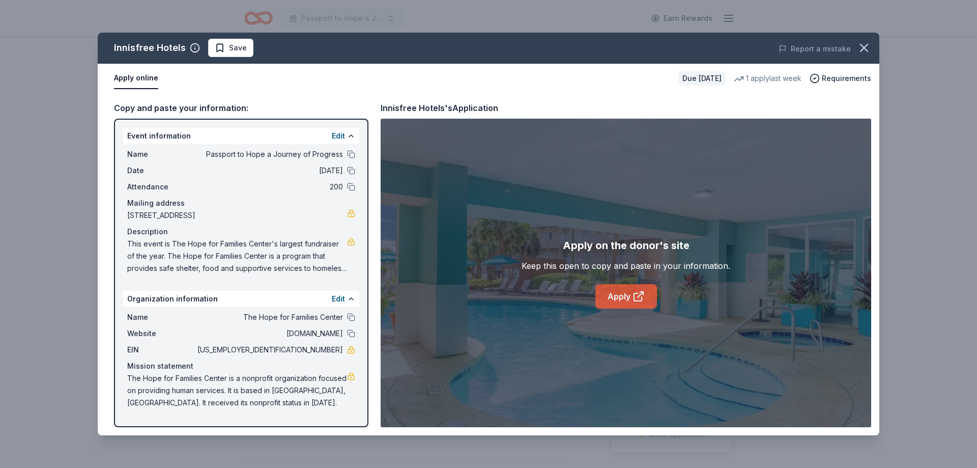
click at [609, 296] on link "Apply" at bounding box center [627, 296] width 62 height 24
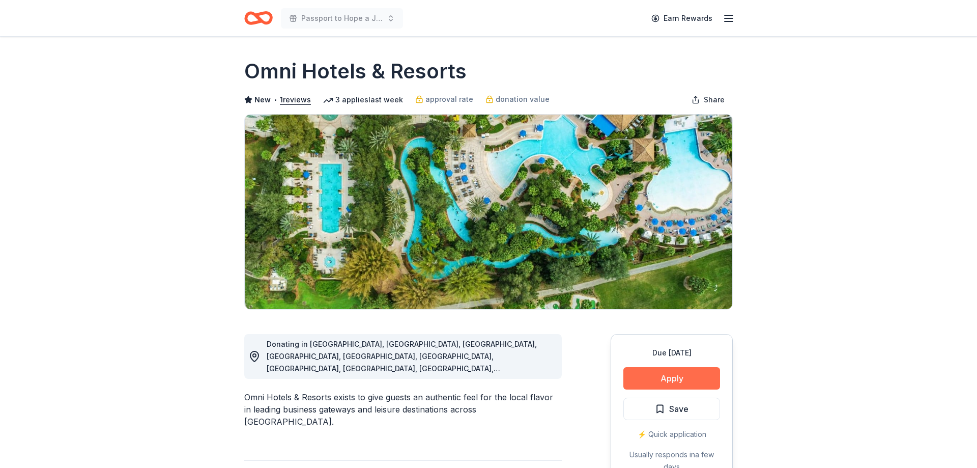
click at [678, 382] on button "Apply" at bounding box center [672, 378] width 97 height 22
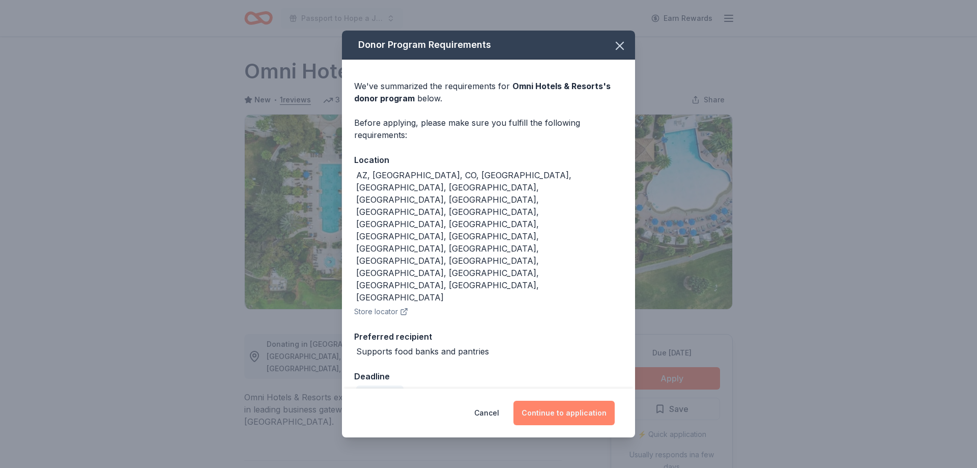
click at [556, 401] on button "Continue to application" at bounding box center [564, 413] width 101 height 24
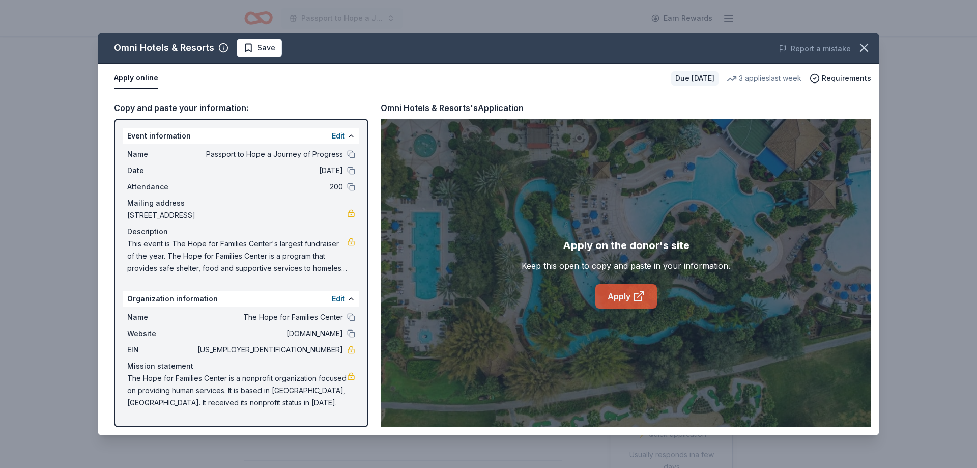
click at [636, 299] on icon at bounding box center [639, 296] width 12 height 12
